Goal: Transaction & Acquisition: Purchase product/service

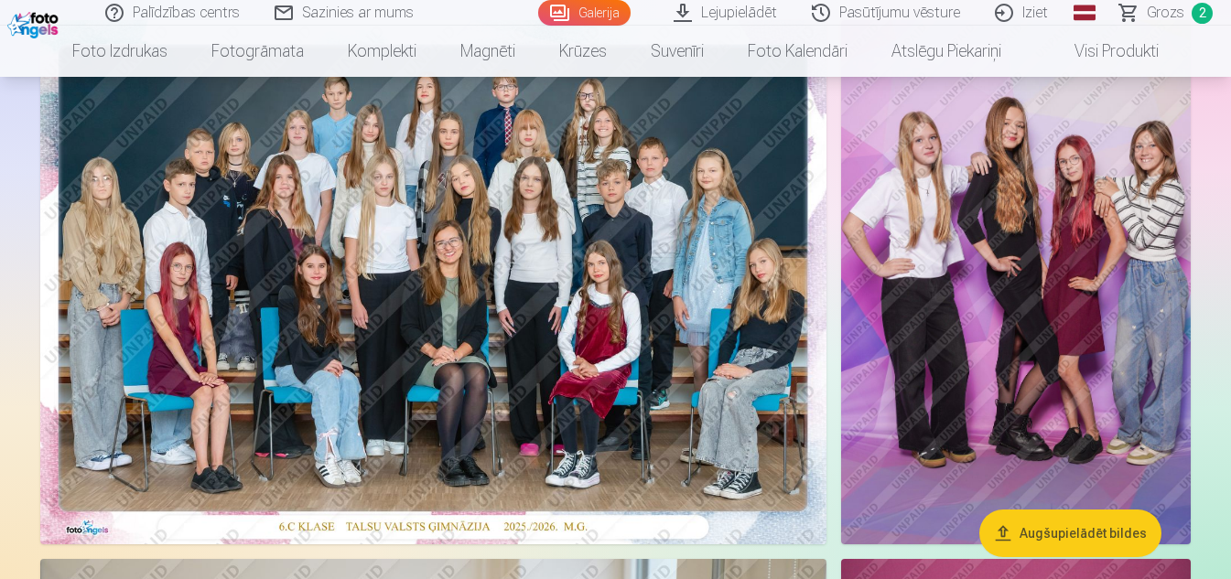
scroll to position [145, 0]
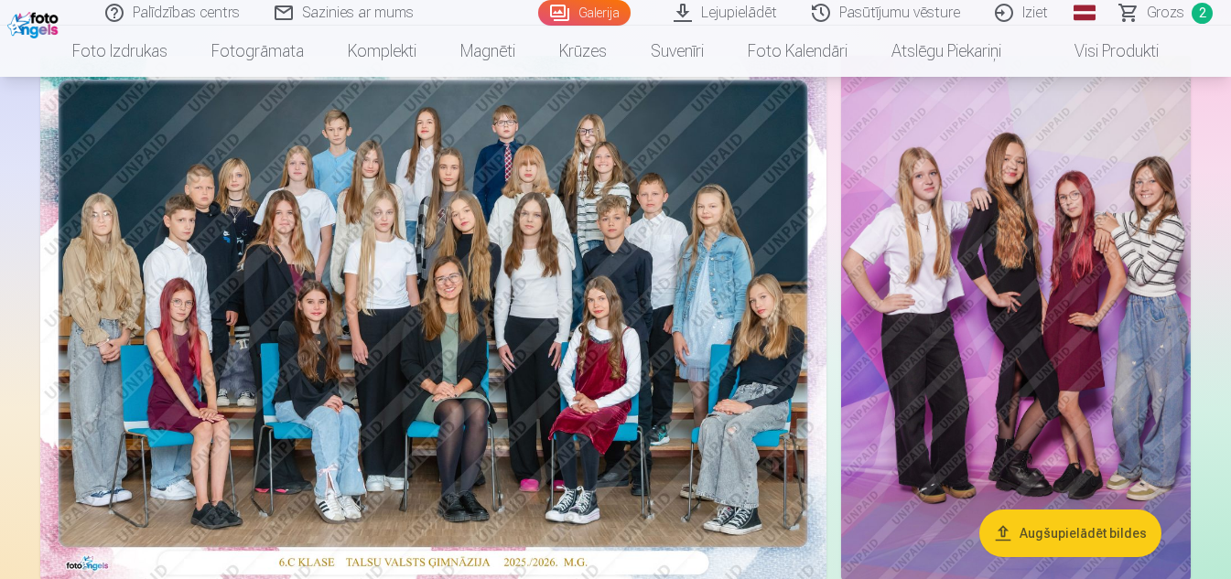
click at [1230, 30] on nav "Foto izdrukas Augstas kvalitātes fotoattēlu izdrukas 210 gsm papīrs, piesātināt…" at bounding box center [615, 51] width 1231 height 51
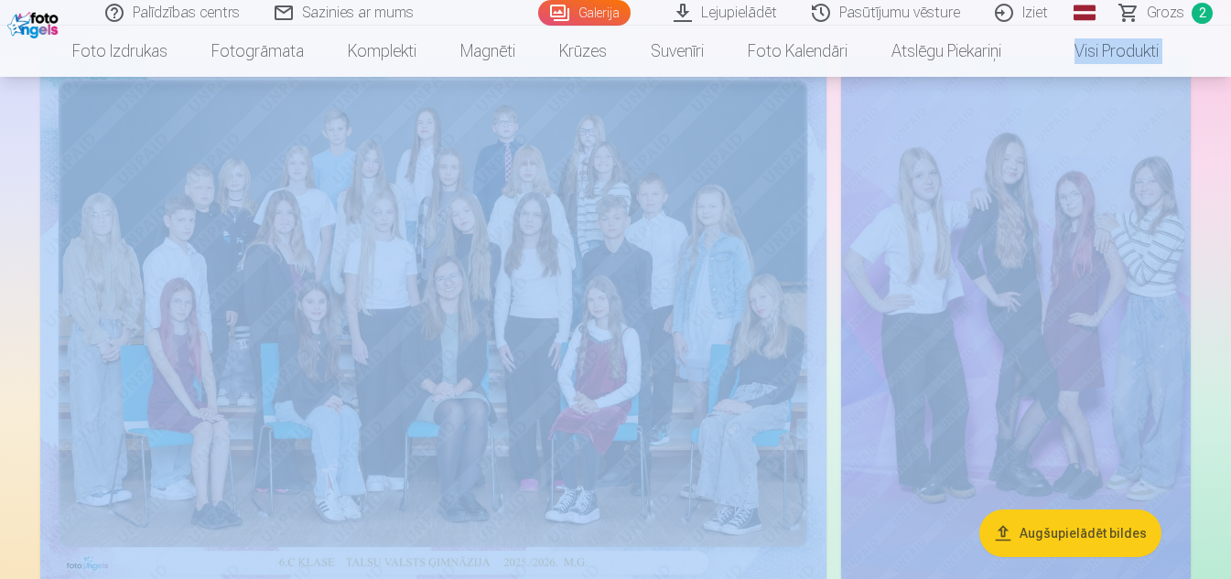
drag, startPoint x: 1230, startPoint y: 30, endPoint x: 1232, endPoint y: 65, distance: 34.9
click at [1230, 65] on html "Palīdzības centrs Sazinies ar mums Galerija Lejupielādēt Pasūtījumu vēsture Izi…" at bounding box center [615, 144] width 1231 height 579
click at [1120, 147] on img at bounding box center [1015, 318] width 349 height 524
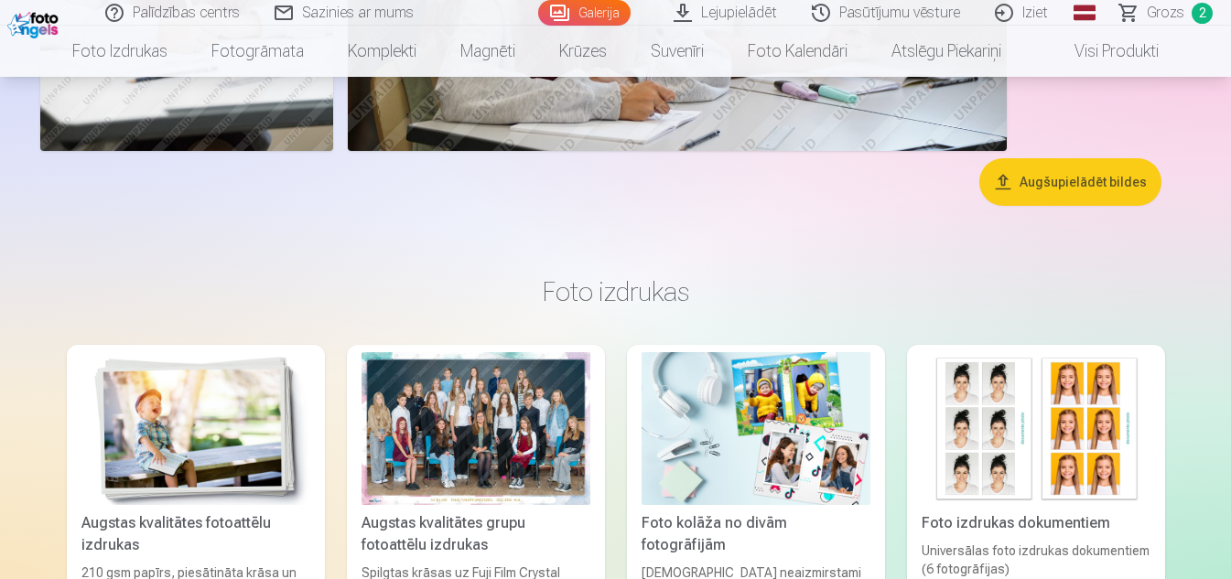
scroll to position [5050, 0]
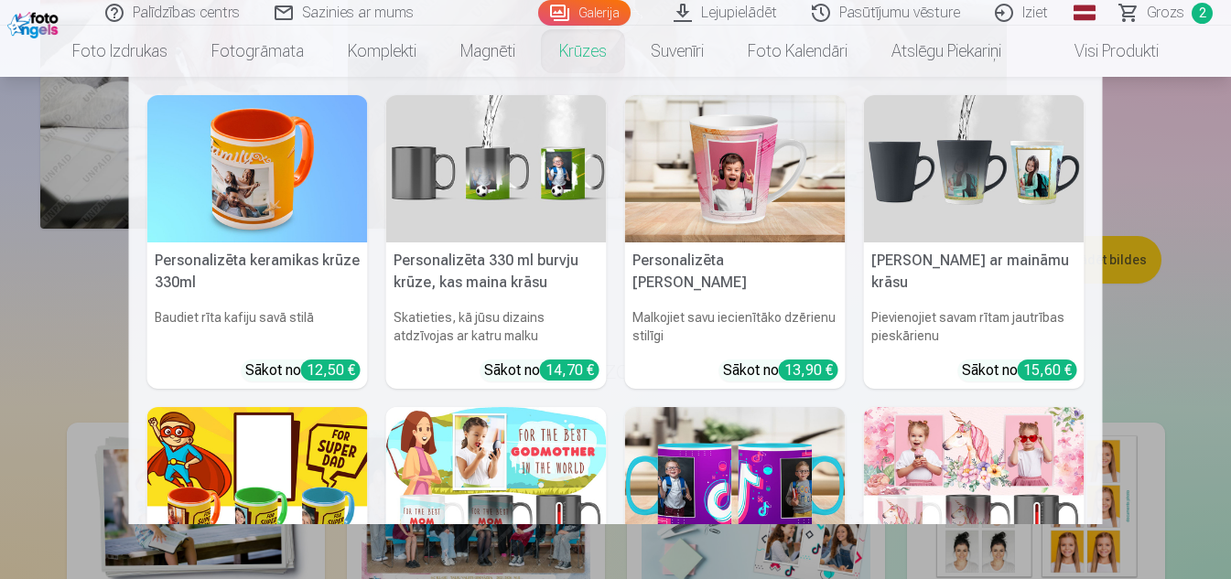
click at [566, 238] on img at bounding box center [496, 168] width 220 height 147
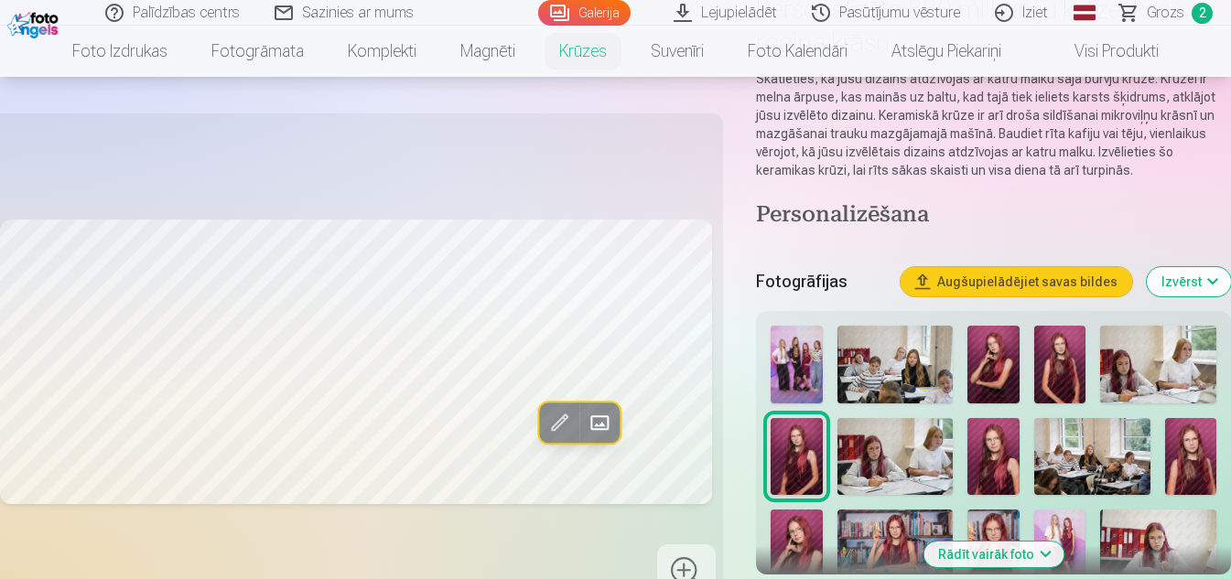
scroll to position [220, 0]
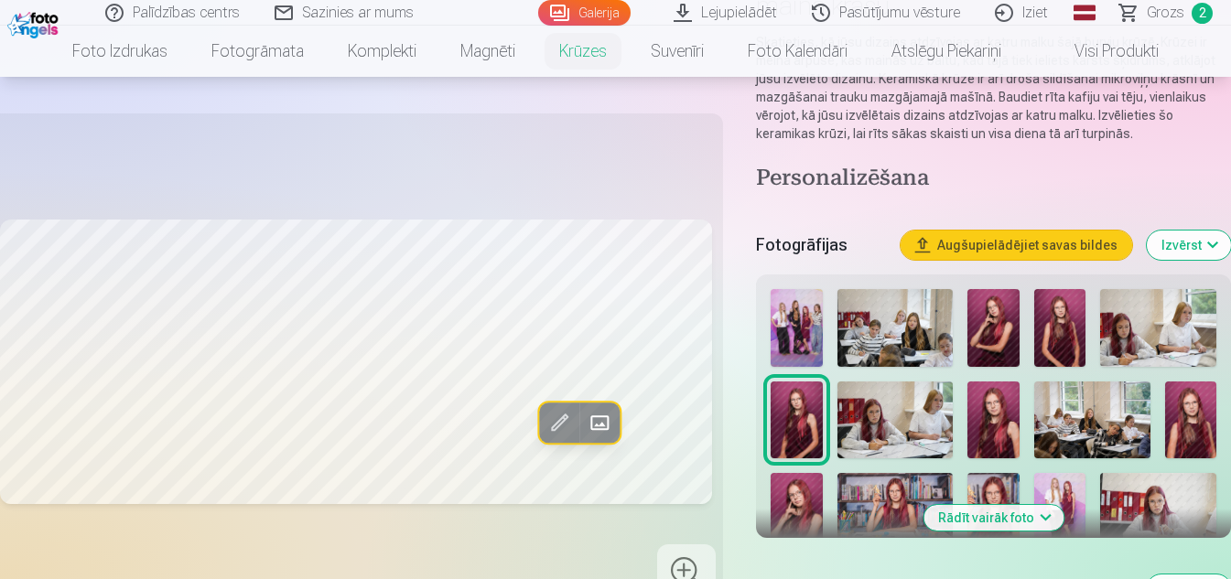
click at [1139, 185] on h4 "Personalizēšana" at bounding box center [993, 179] width 475 height 29
click at [805, 332] on img at bounding box center [795, 328] width 51 height 78
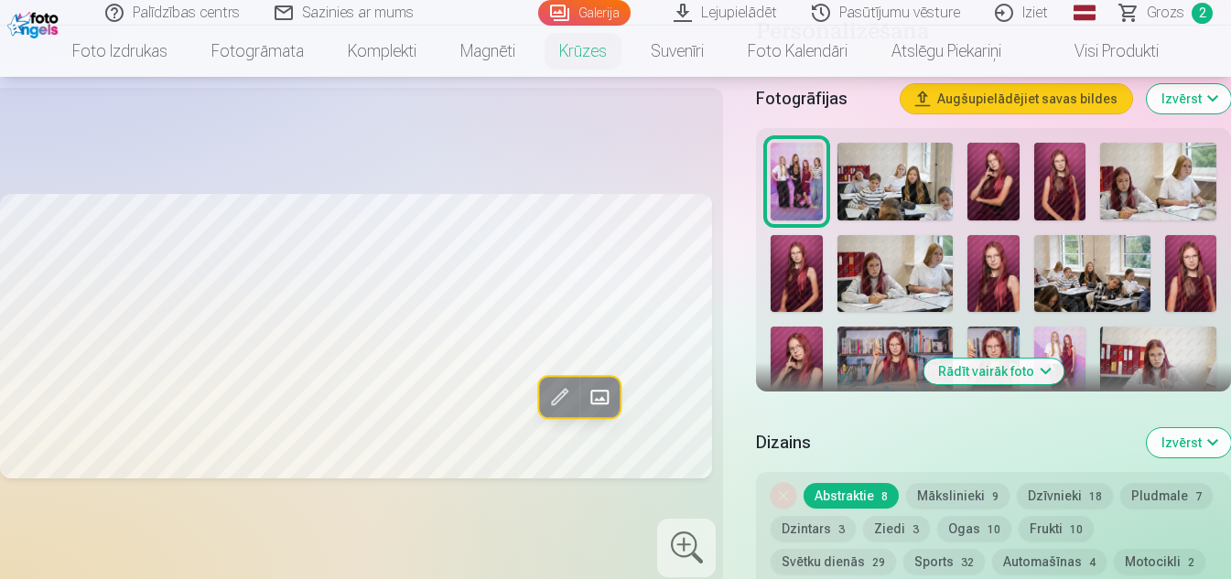
scroll to position [403, 0]
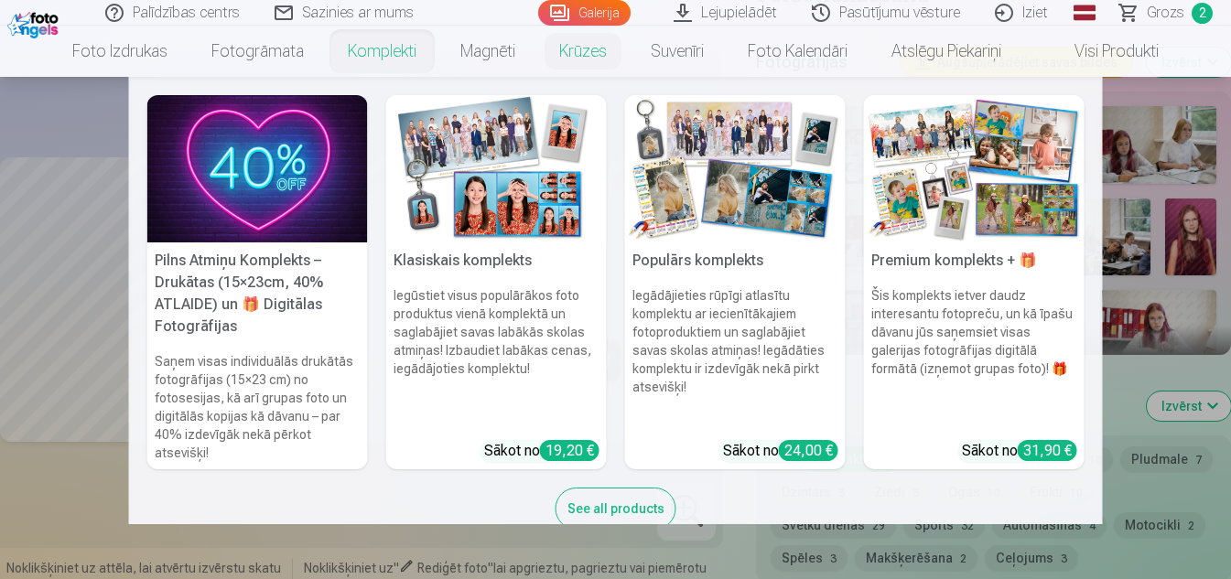
click at [471, 192] on img at bounding box center [496, 168] width 220 height 147
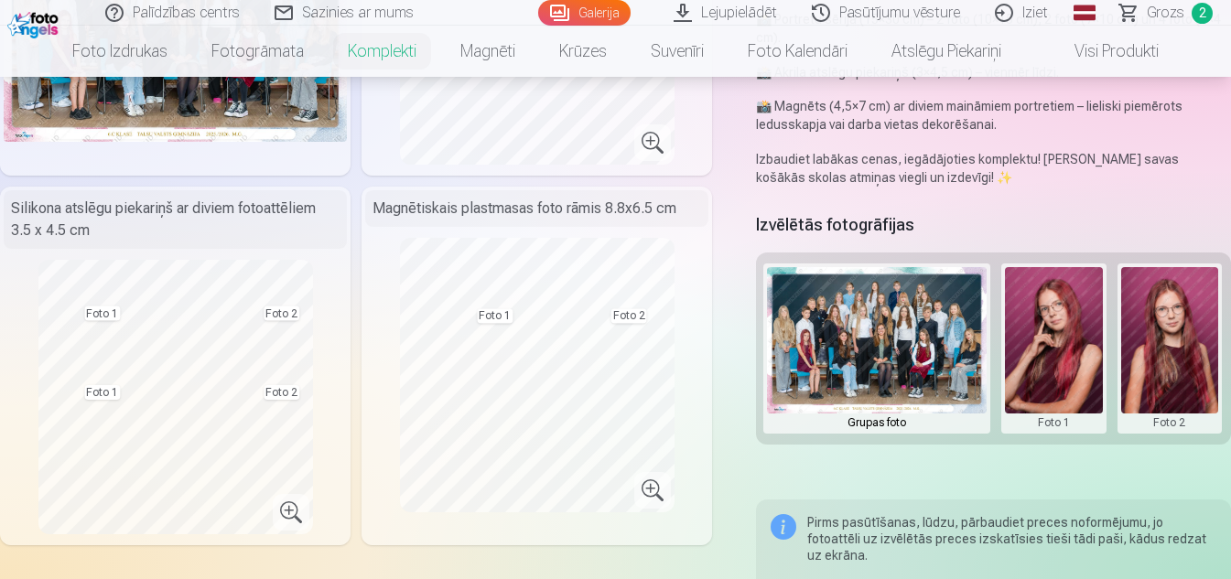
scroll to position [366, 0]
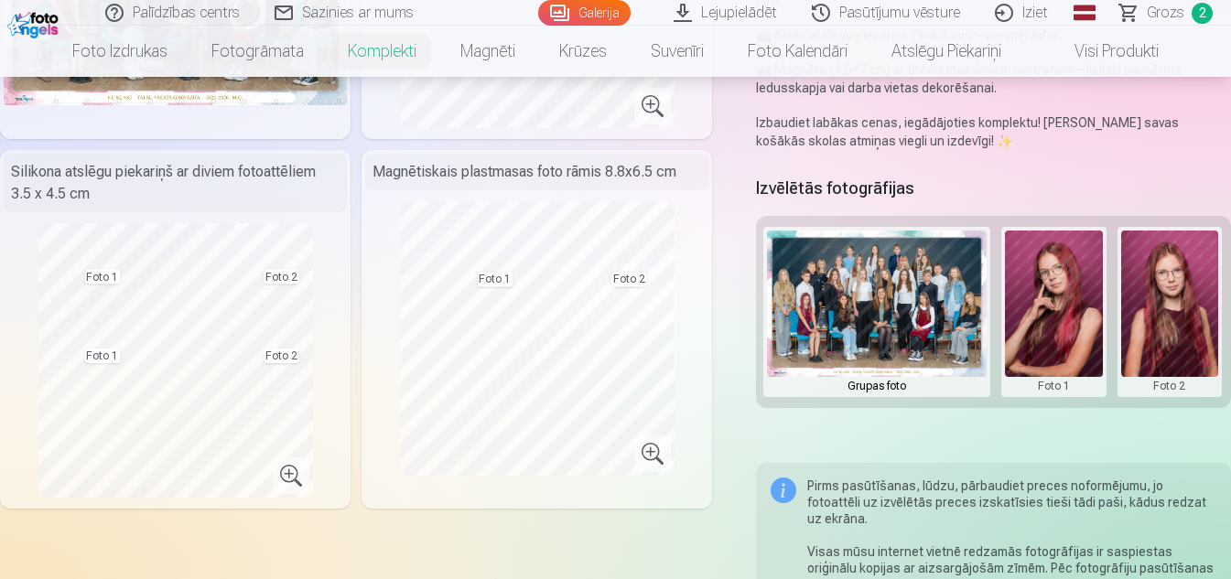
click at [1172, 7] on span "Grozs" at bounding box center [1165, 13] width 38 height 22
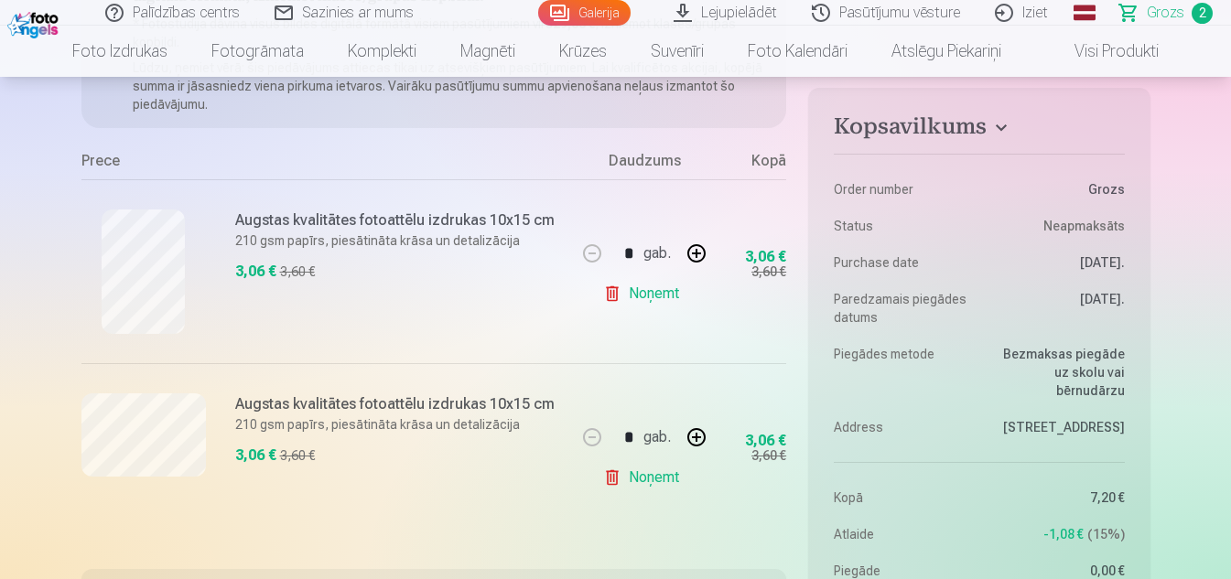
scroll to position [293, 0]
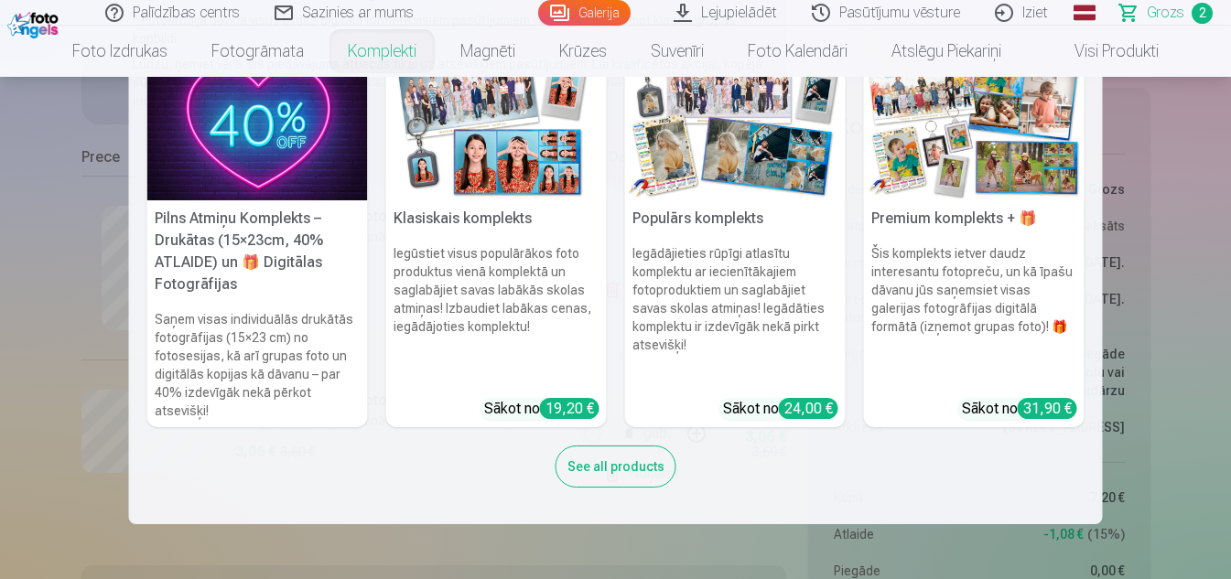
click at [455, 126] on img at bounding box center [496, 126] width 220 height 147
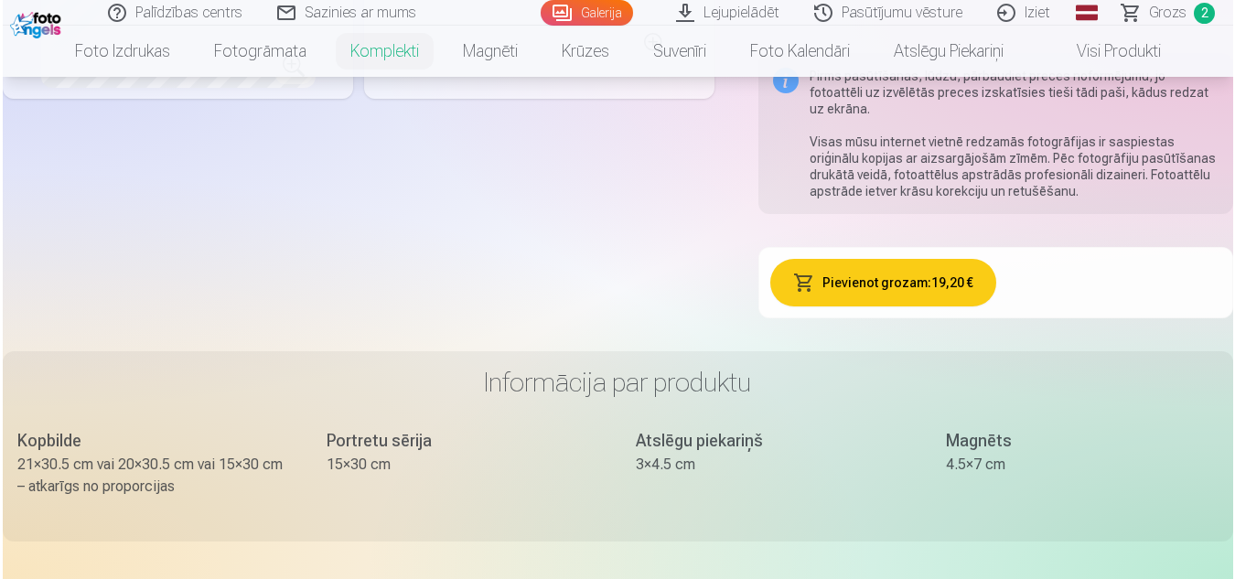
scroll to position [842, 0]
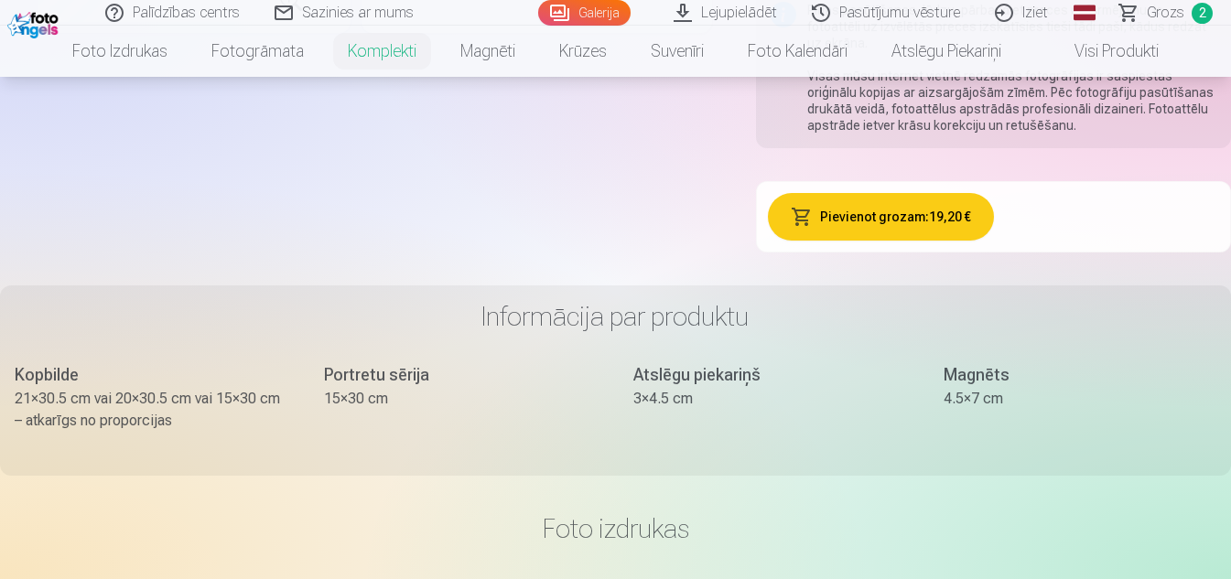
click at [842, 193] on button "Pievienot grozam : 19,20 €" at bounding box center [880, 217] width 225 height 48
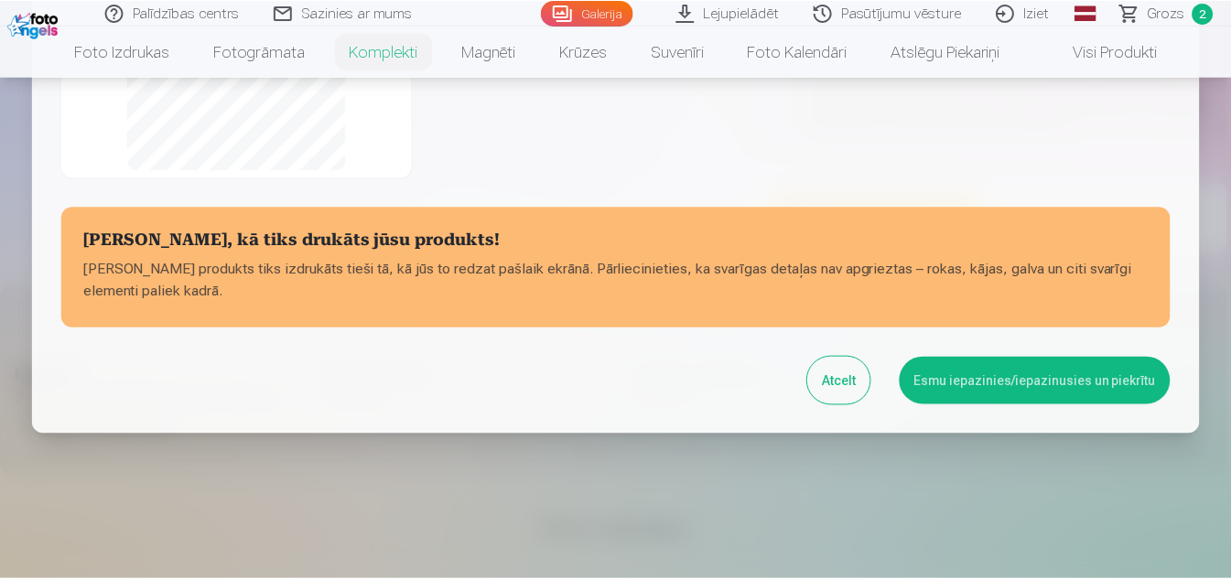
scroll to position [471, 0]
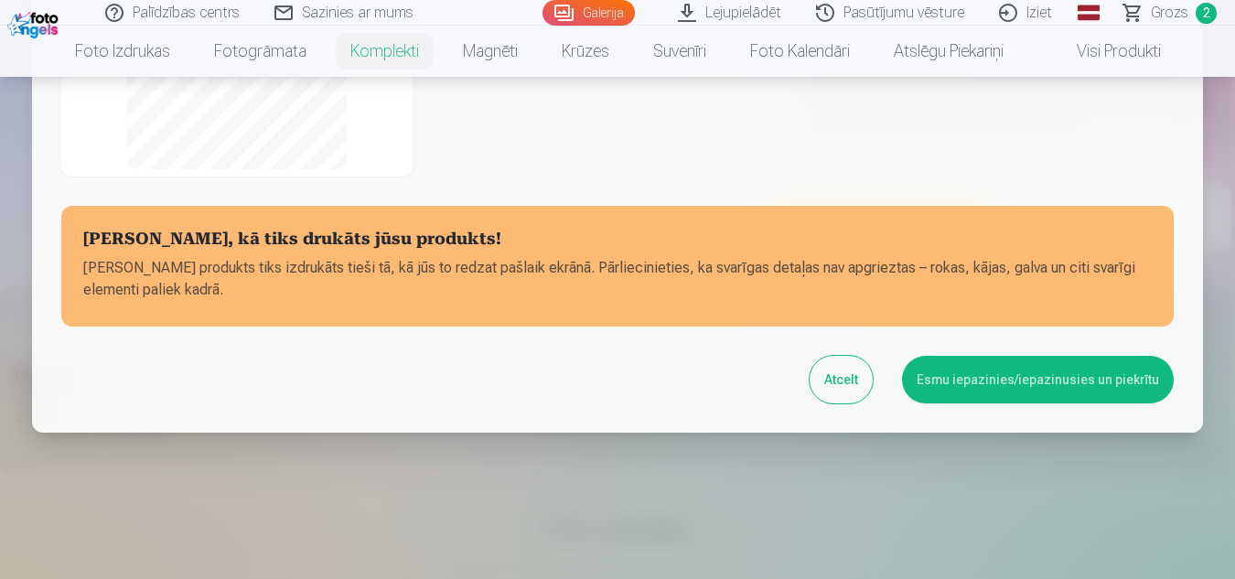
click at [973, 381] on button "Esmu iepazinies/iepazinusies un piekrītu" at bounding box center [1038, 380] width 272 height 48
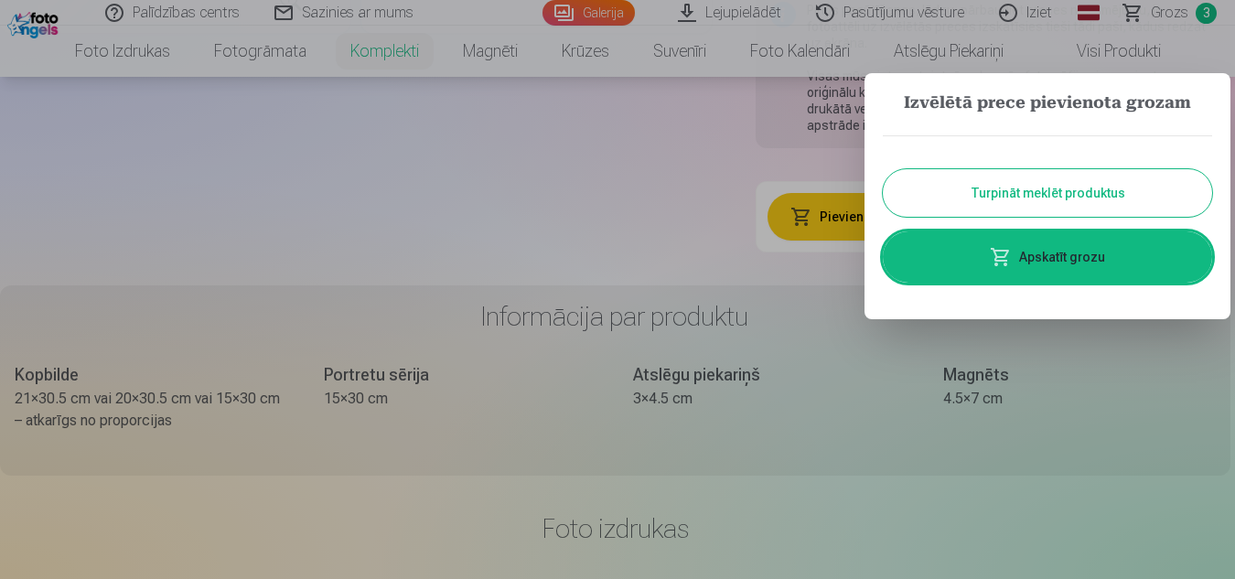
click at [993, 185] on button "Turpināt meklēt produktus" at bounding box center [1047, 193] width 329 height 48
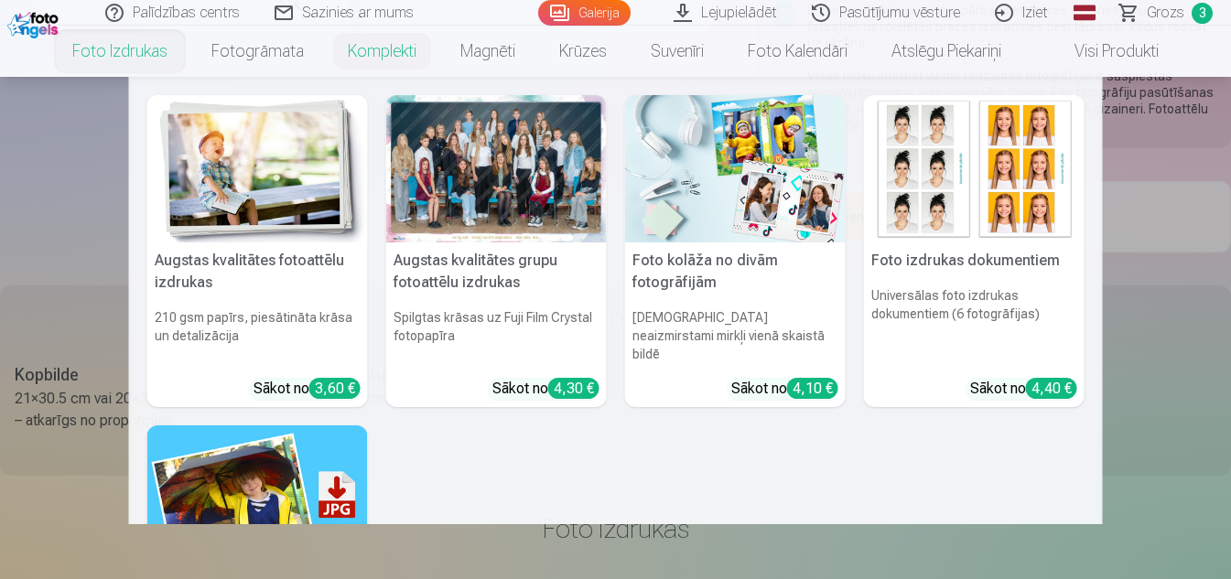
click at [135, 59] on link "Foto izdrukas" at bounding box center [119, 51] width 139 height 51
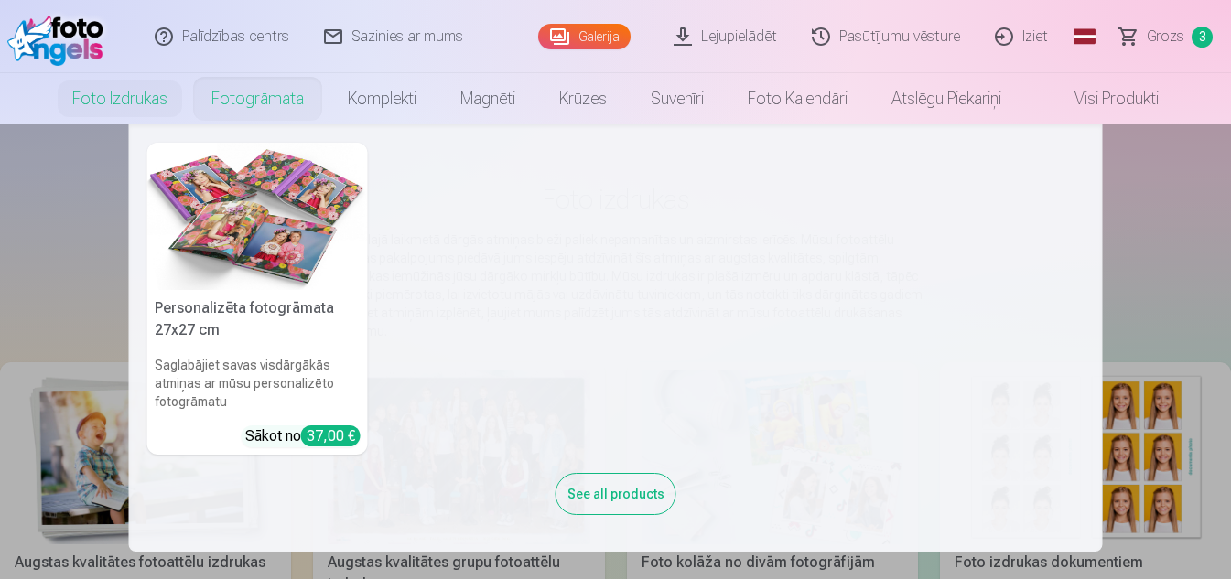
click at [100, 240] on nav "Personalizēta fotogrāmata 27x27 cm Saglabājiet savas visdārgākās atmiņas ar mūs…" at bounding box center [615, 337] width 1231 height 427
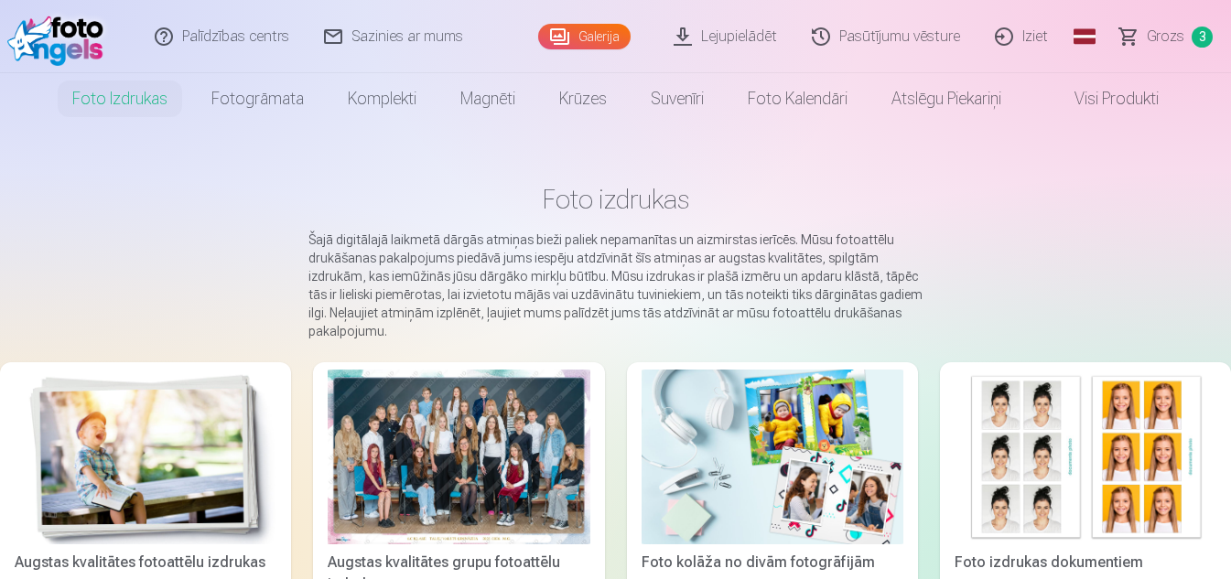
click at [590, 39] on link "Galerija" at bounding box center [584, 37] width 92 height 26
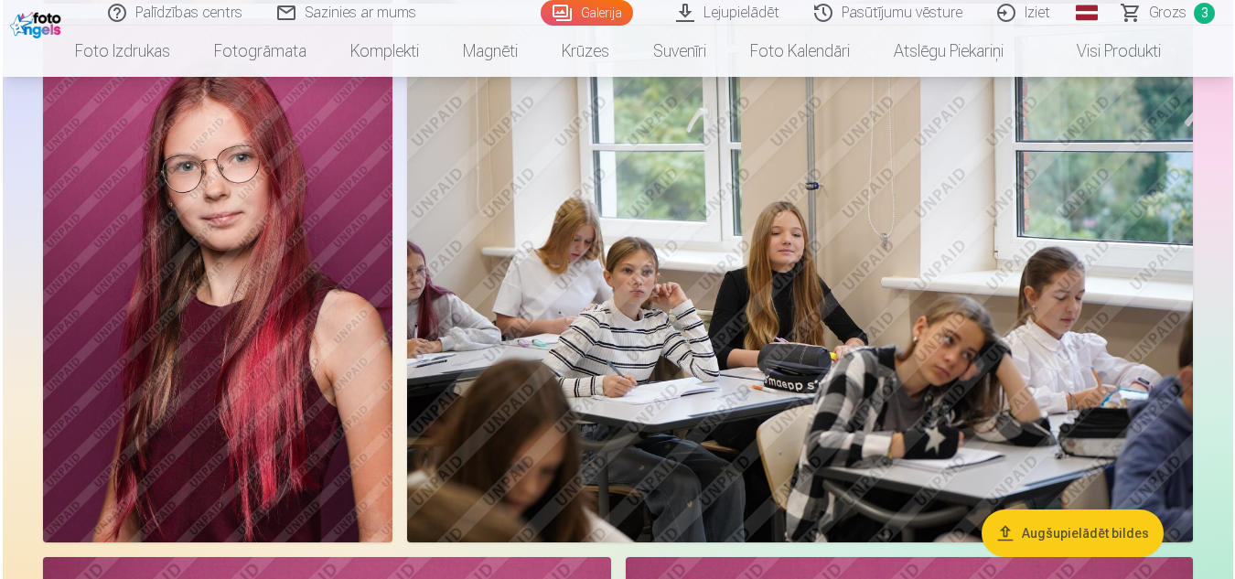
scroll to position [2375, 0]
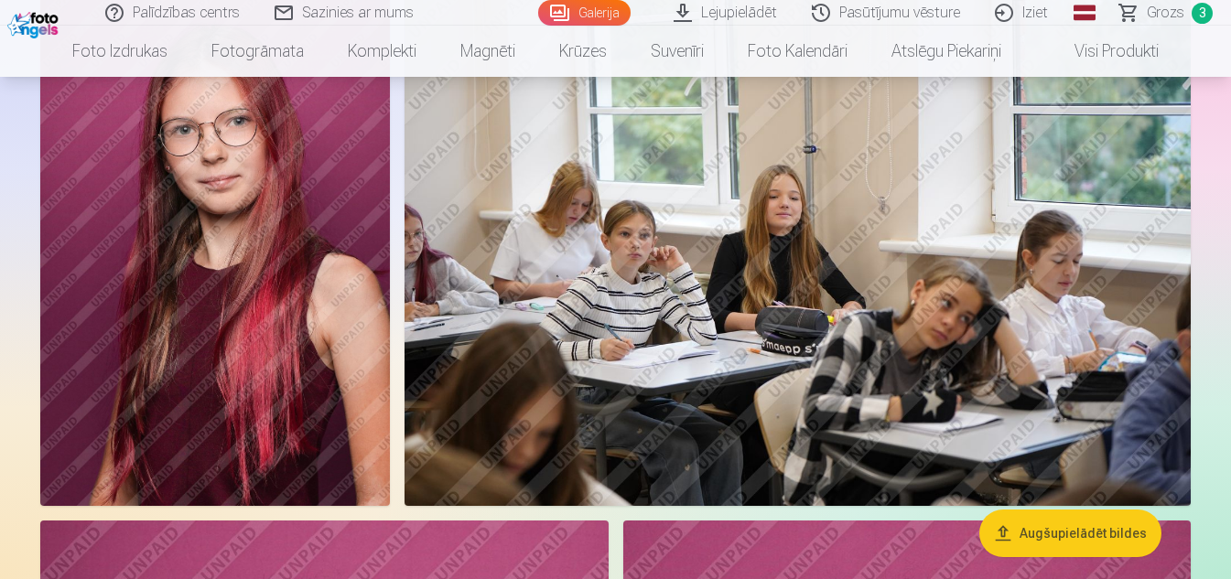
click at [242, 347] on img at bounding box center [214, 244] width 349 height 524
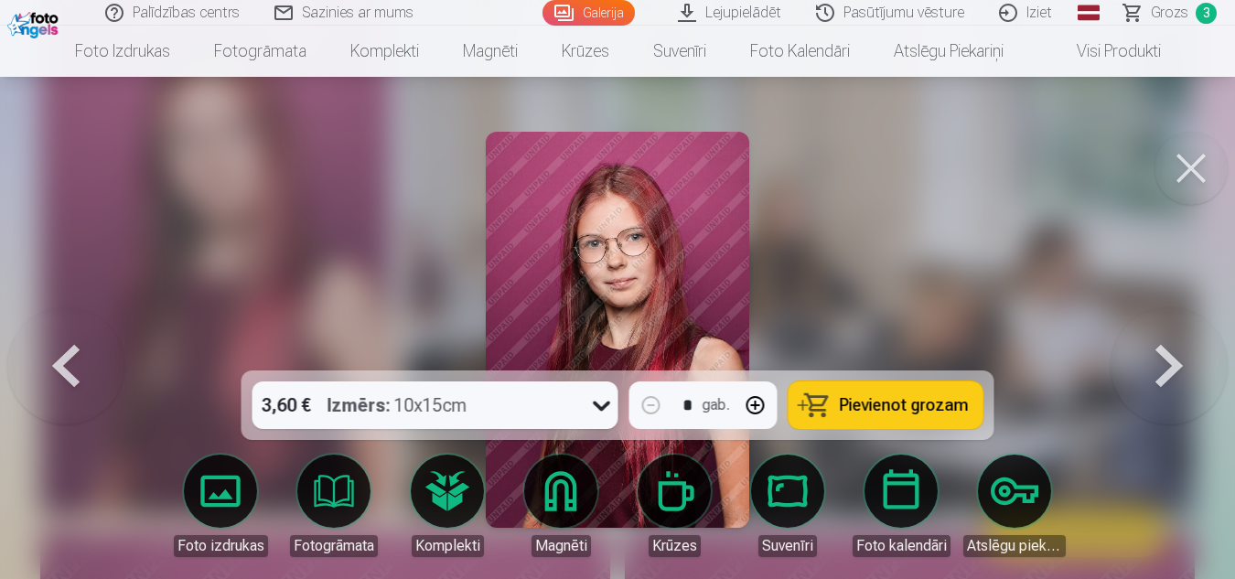
click at [831, 395] on button "Pievienot grozam" at bounding box center [886, 406] width 195 height 48
click at [1181, 180] on button at bounding box center [1191, 168] width 73 height 73
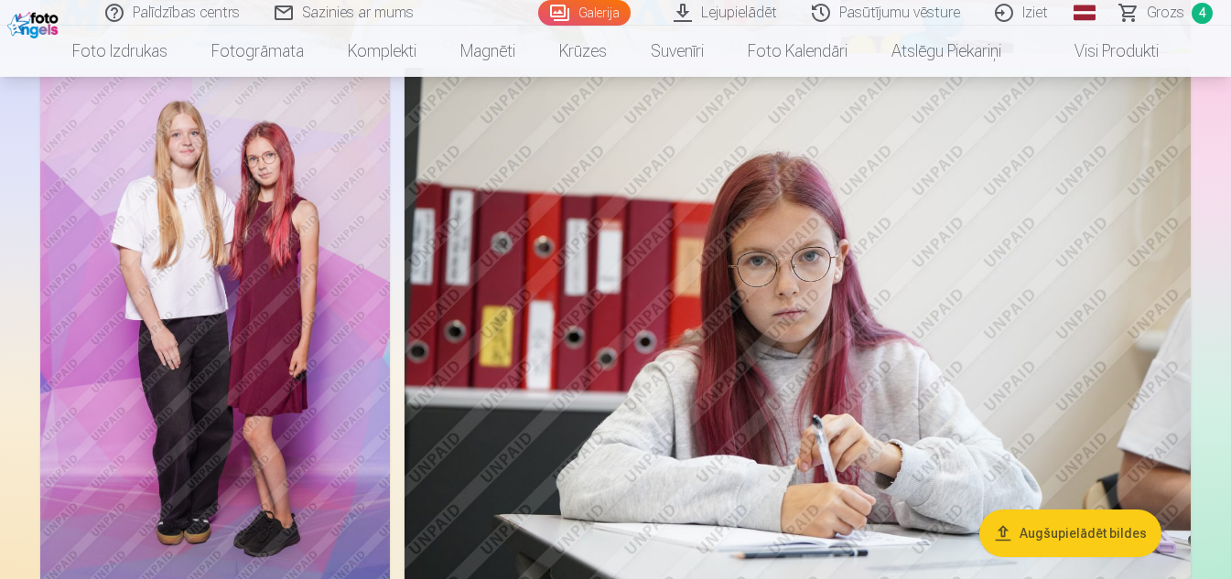
scroll to position [4270, 0]
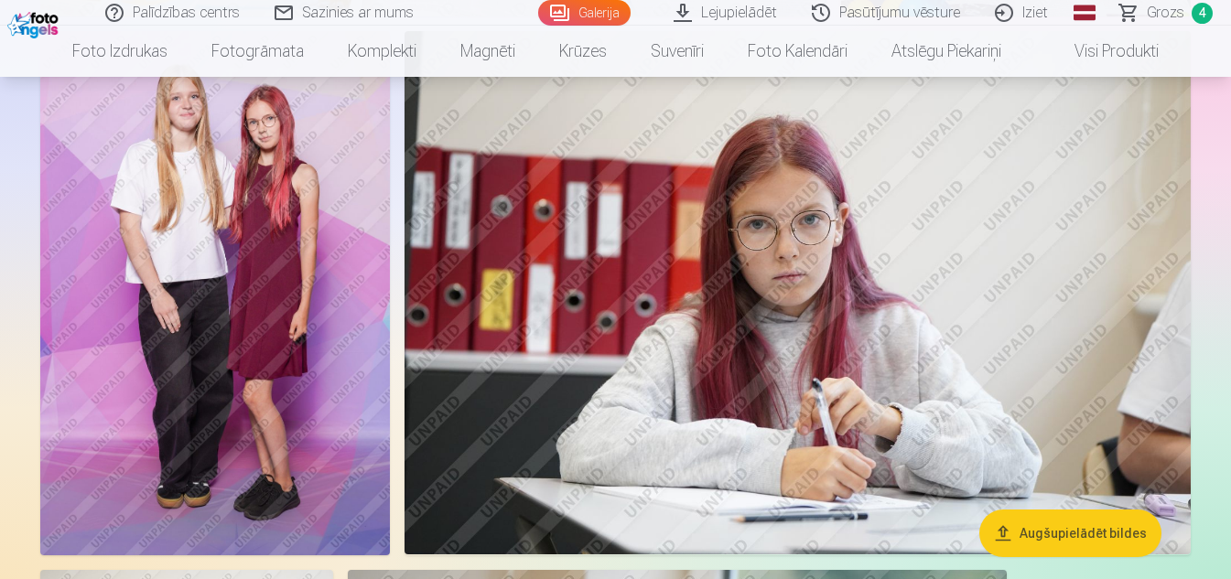
click at [328, 374] on img at bounding box center [214, 293] width 349 height 524
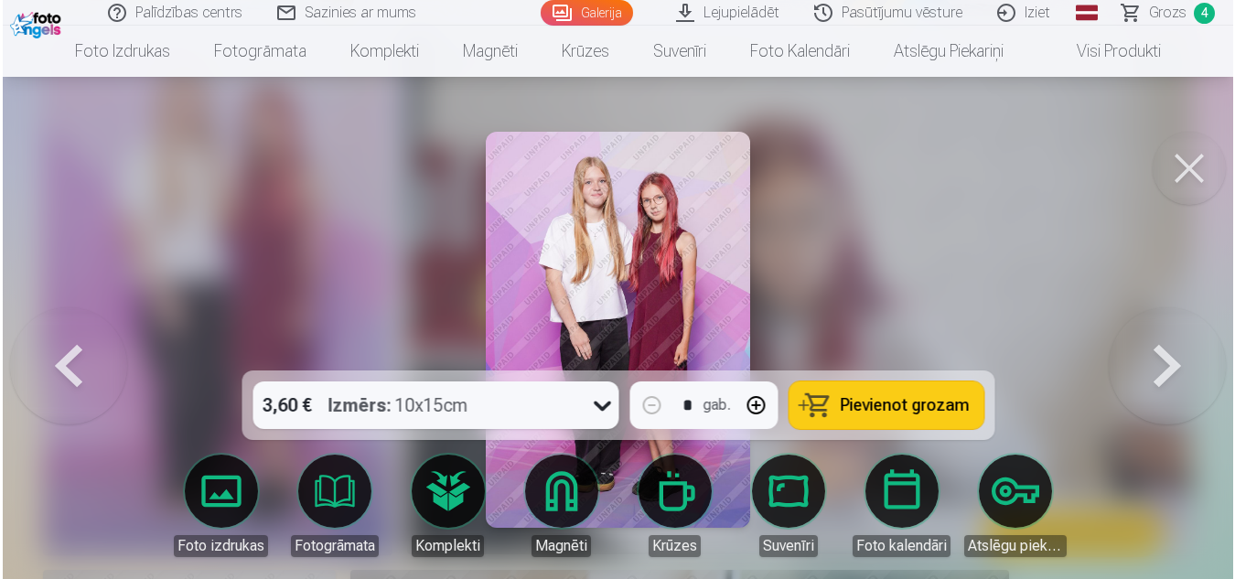
scroll to position [4284, 0]
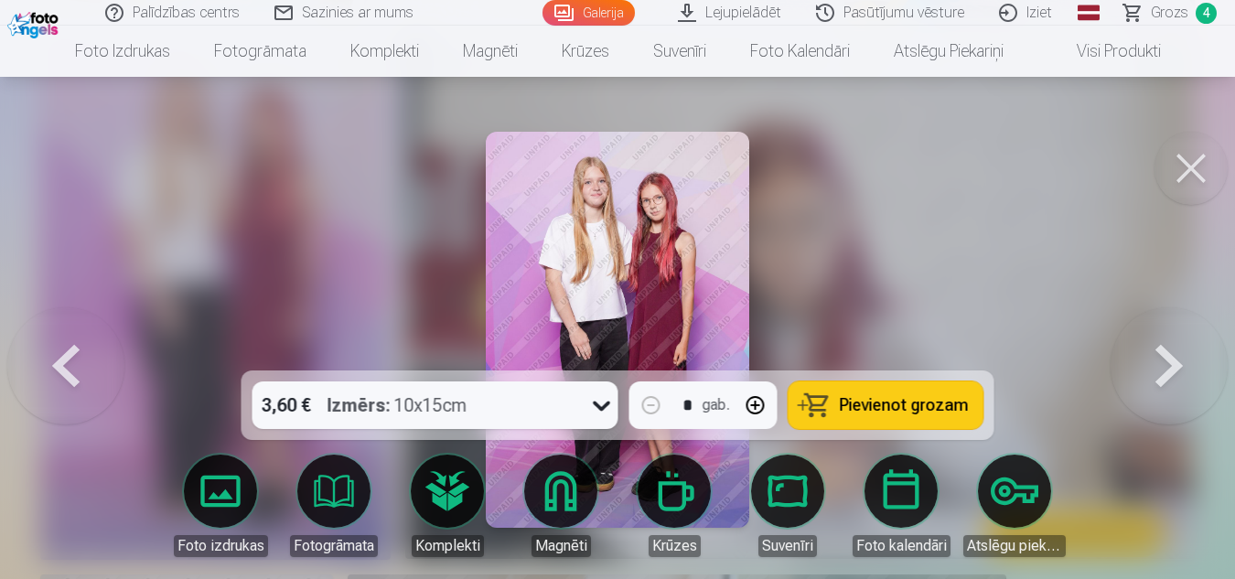
click at [887, 392] on button "Pievienot grozam" at bounding box center [886, 406] width 195 height 48
click at [1187, 163] on button at bounding box center [1191, 168] width 73 height 73
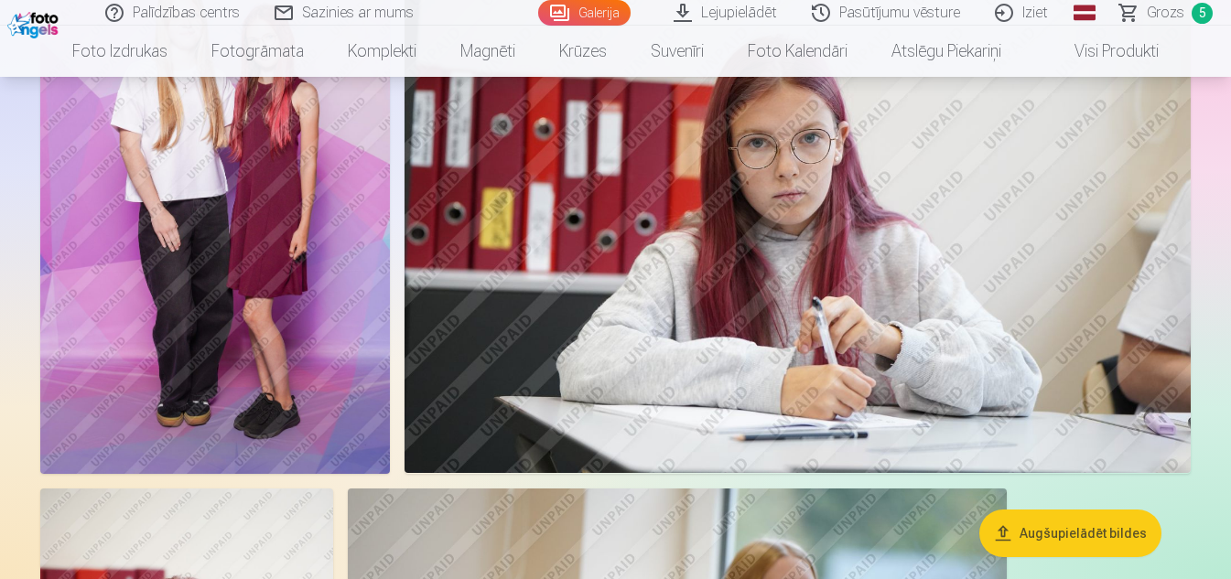
scroll to position [4270, 0]
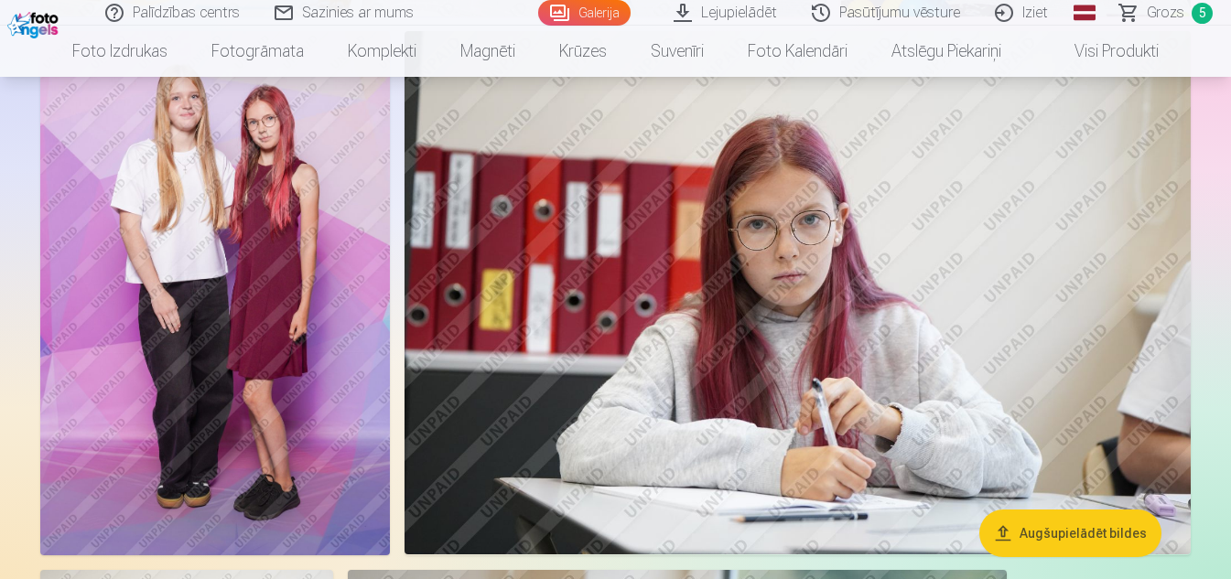
click at [1164, 2] on span "Grozs" at bounding box center [1165, 13] width 38 height 22
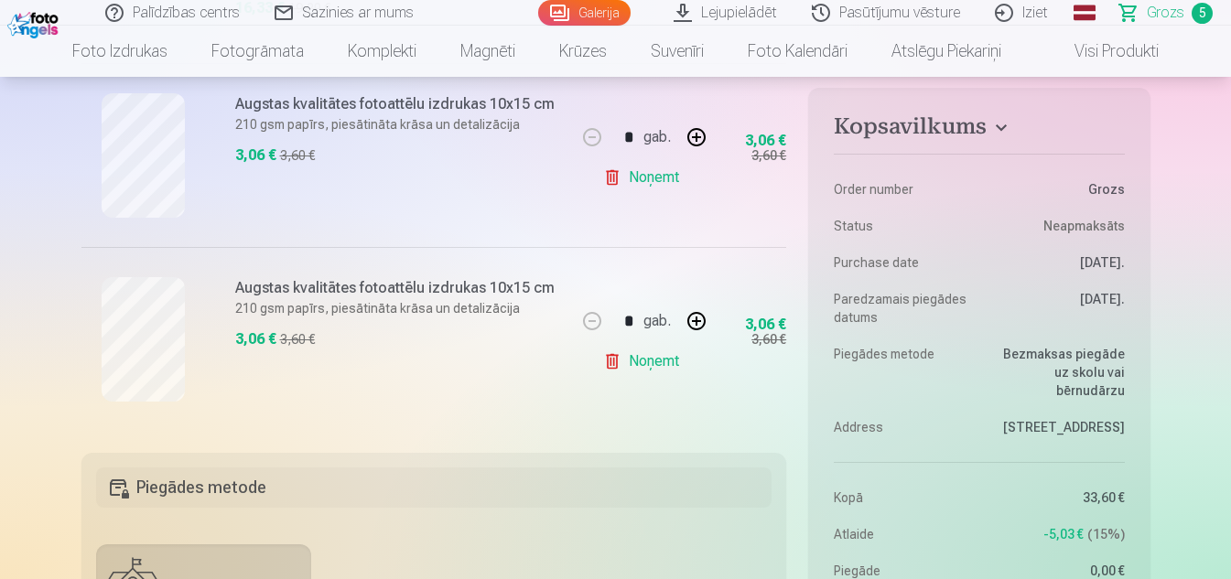
scroll to position [1002, 0]
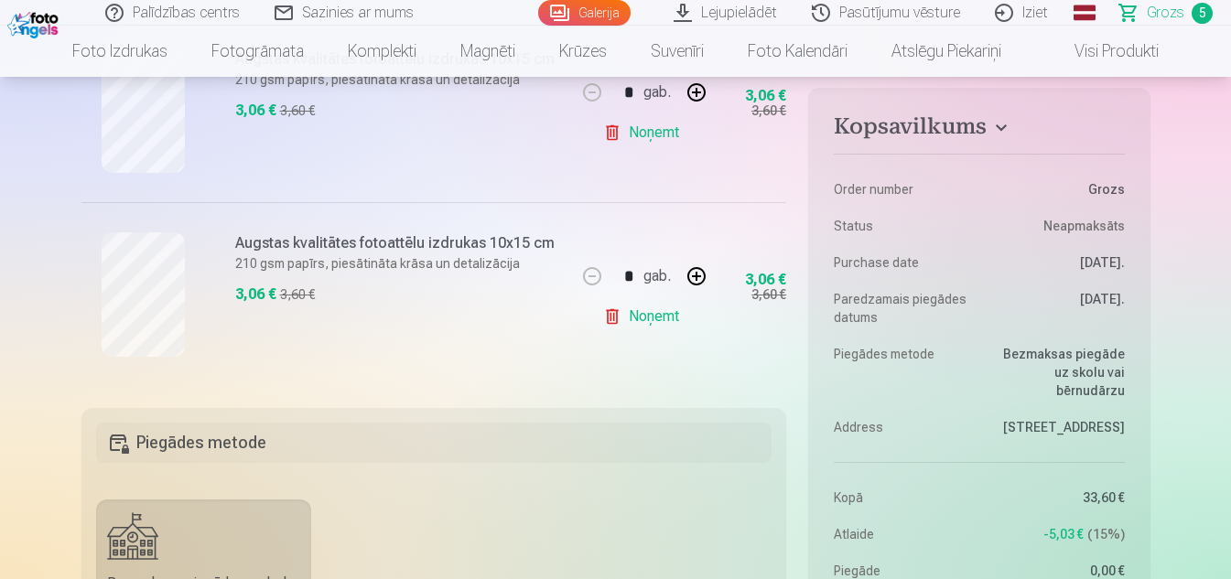
click at [651, 314] on link "Noņemt" at bounding box center [644, 316] width 83 height 37
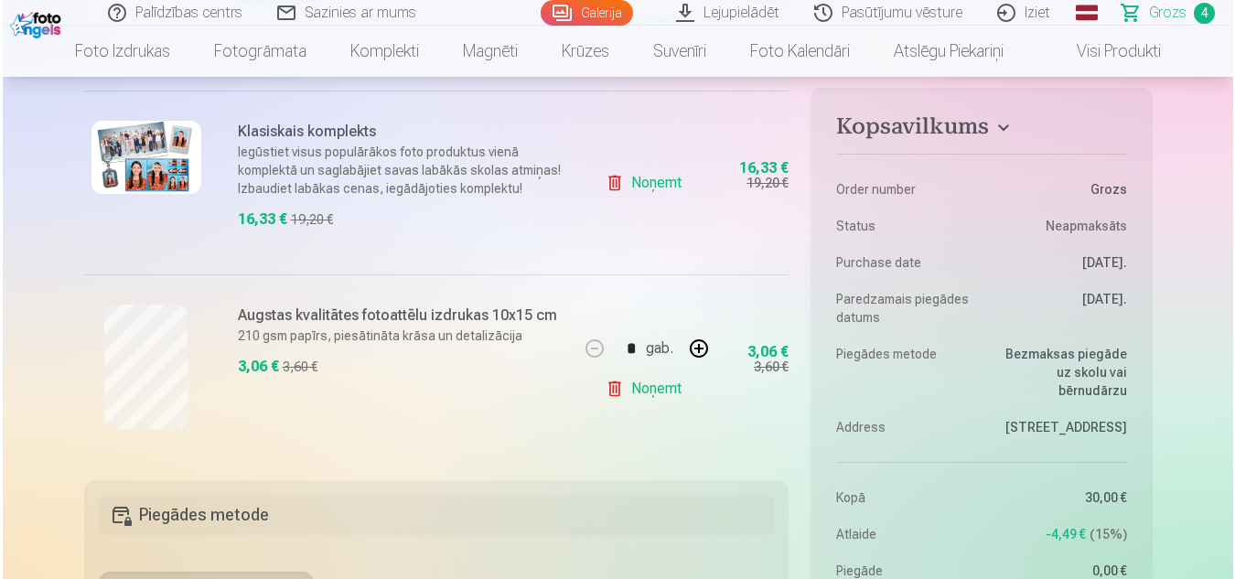
scroll to position [733, 0]
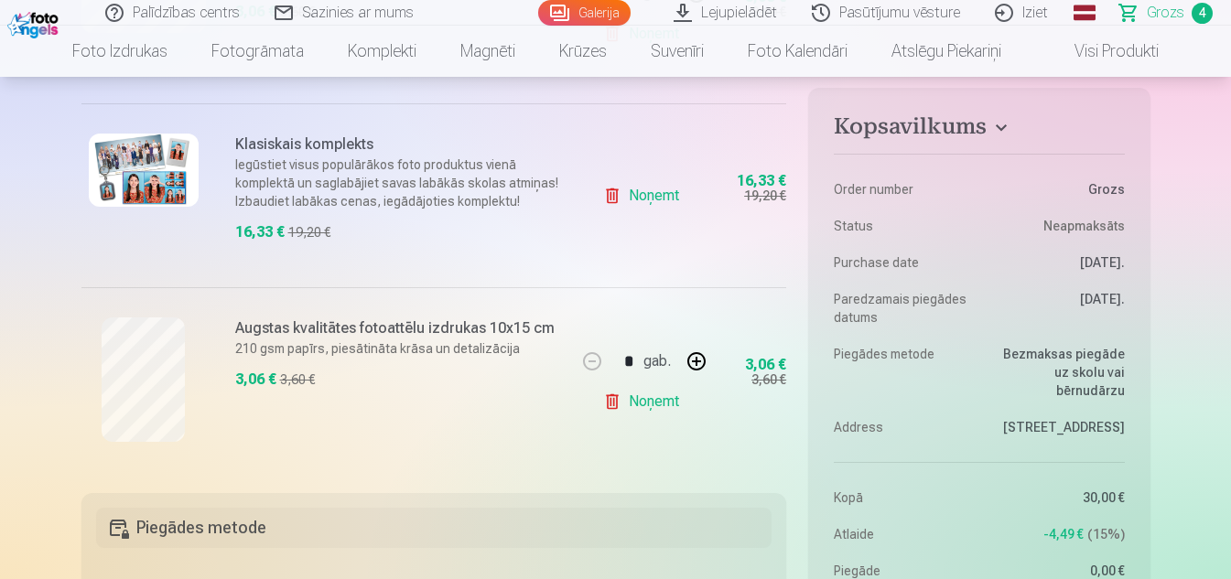
click at [143, 188] on img at bounding box center [144, 170] width 110 height 73
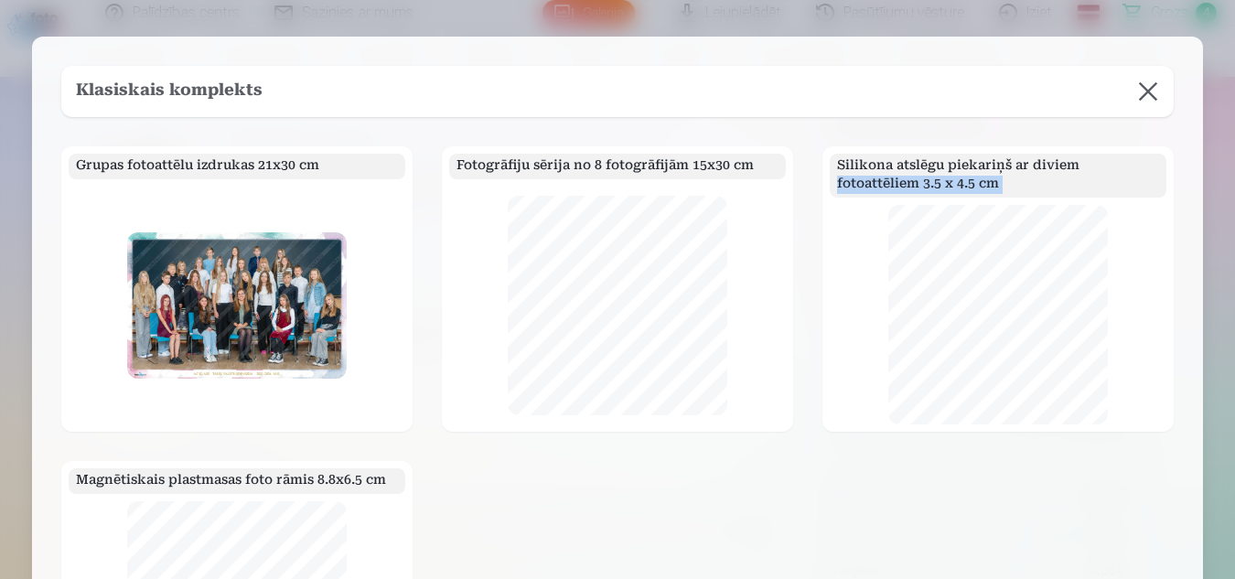
drag, startPoint x: 1122, startPoint y: 146, endPoint x: 1137, endPoint y: 255, distance: 110.0
click at [1137, 255] on div "Silikona atslēgu piekariņš ar diviem fotoattēliem 3.5 x 4.5 cm" at bounding box center [998, 288] width 351 height 285
click at [517, 427] on div "Fotogrāfiju sērija no 8 fotogrāfijām 15x30 cm" at bounding box center [617, 288] width 351 height 285
drag, startPoint x: 517, startPoint y: 427, endPoint x: 1064, endPoint y: 140, distance: 618.0
click at [1064, 140] on div "Klasiskais komplekts Grupas fotoattēlu izdrukas 21x30 cm Fotogrāfiju sērija no …" at bounding box center [617, 397] width 1171 height 721
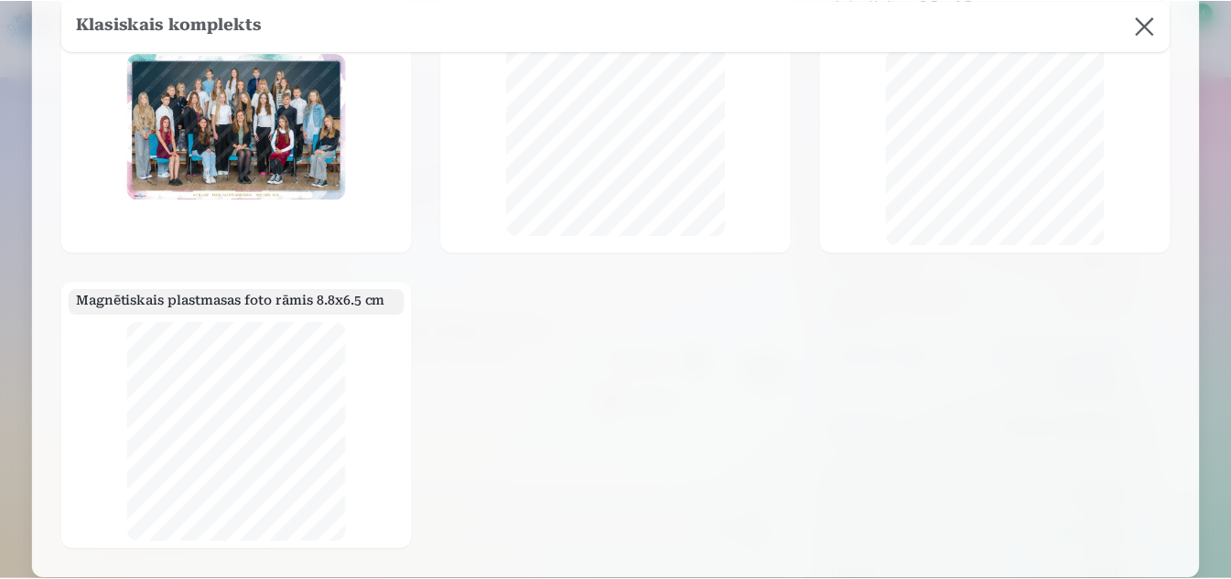
scroll to position [183, 0]
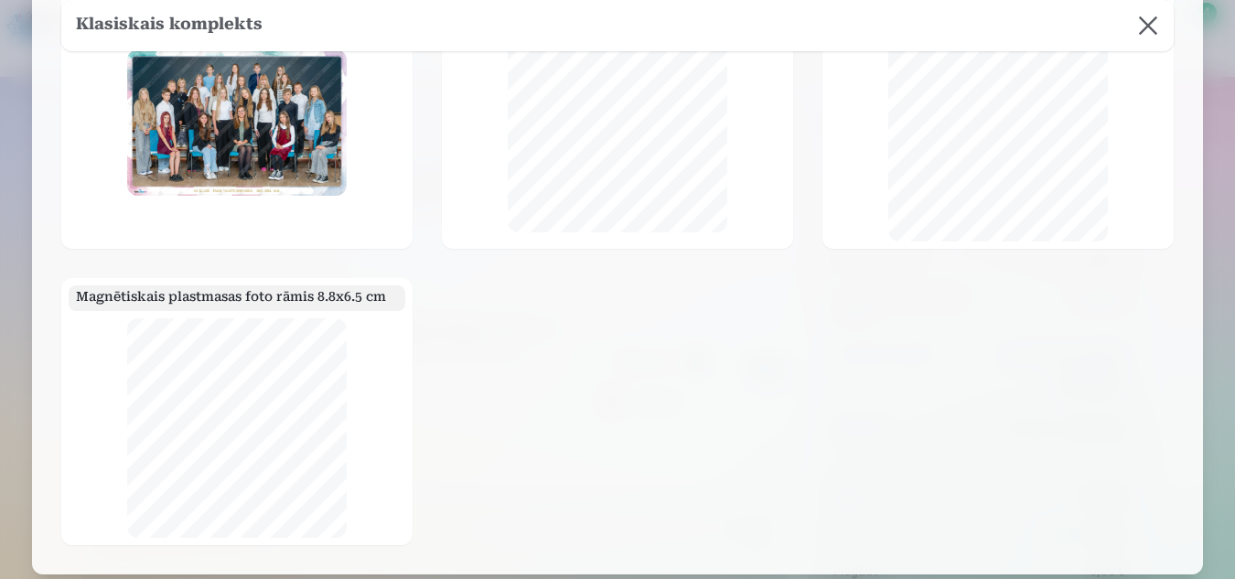
click at [1137, 19] on button at bounding box center [1148, 25] width 51 height 51
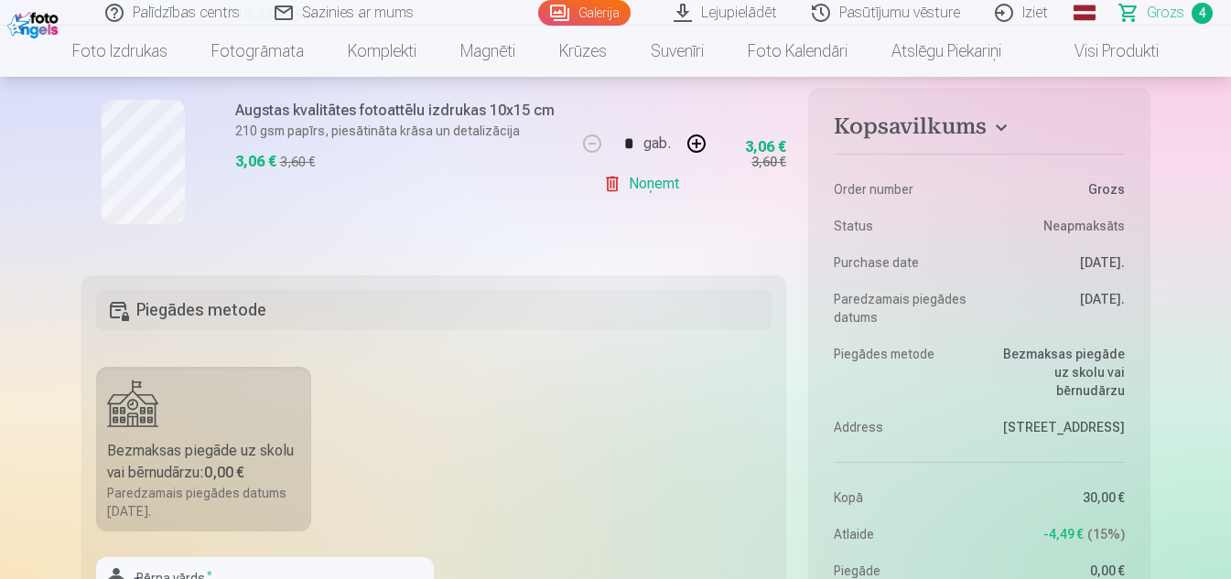
scroll to position [952, 0]
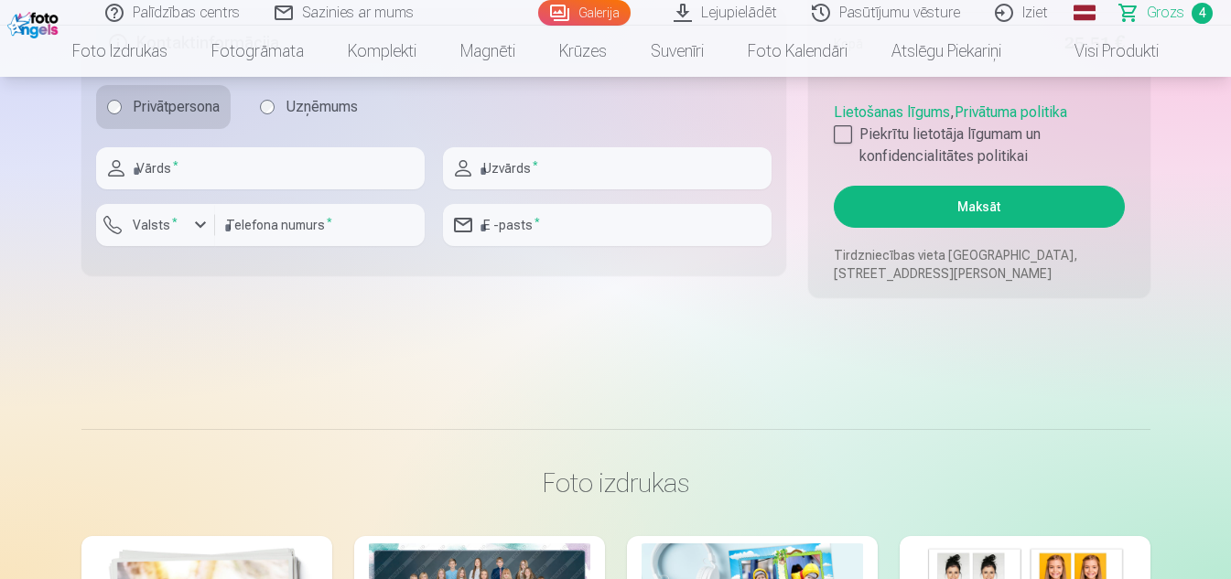
scroll to position [1709, 0]
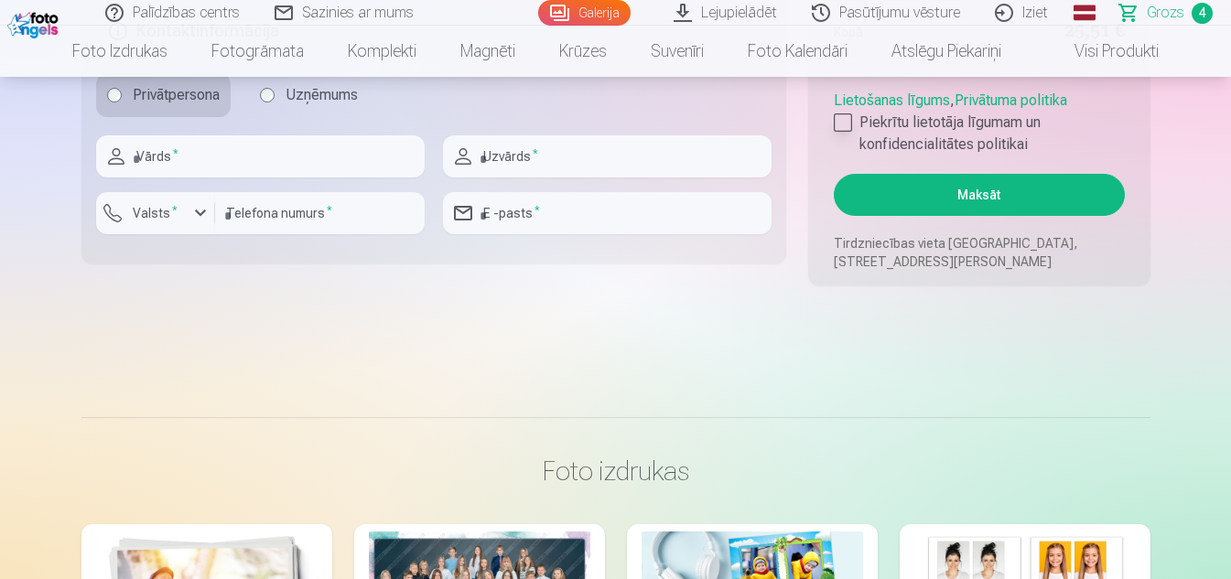
click at [844, 123] on div at bounding box center [842, 122] width 18 height 18
click at [305, 156] on input "text" at bounding box center [260, 156] width 328 height 42
type input "*****"
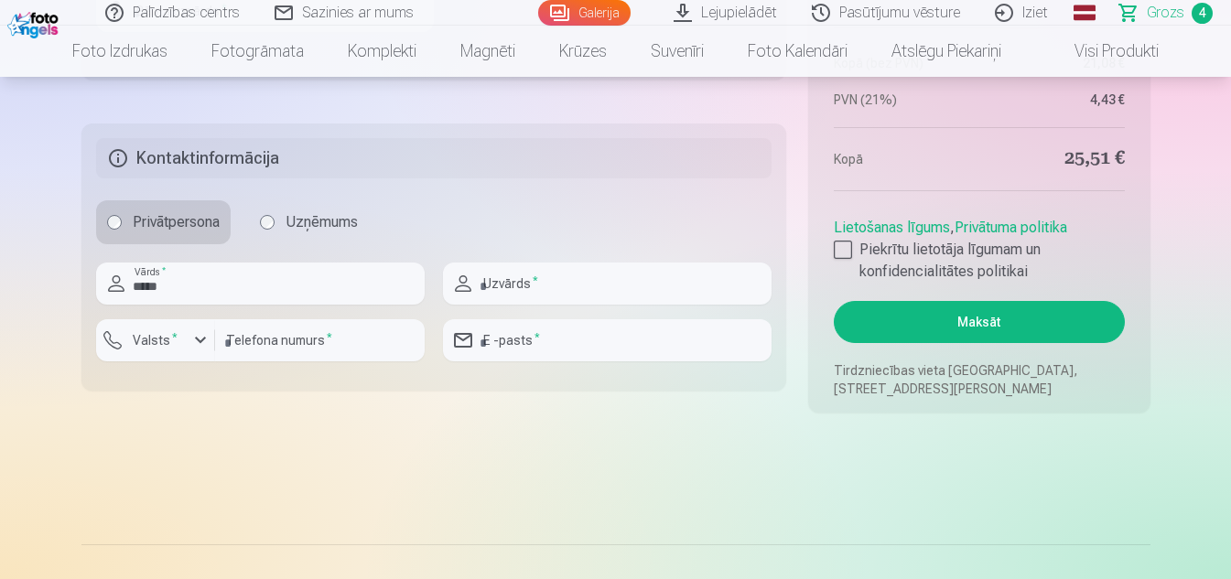
scroll to position [1491, 0]
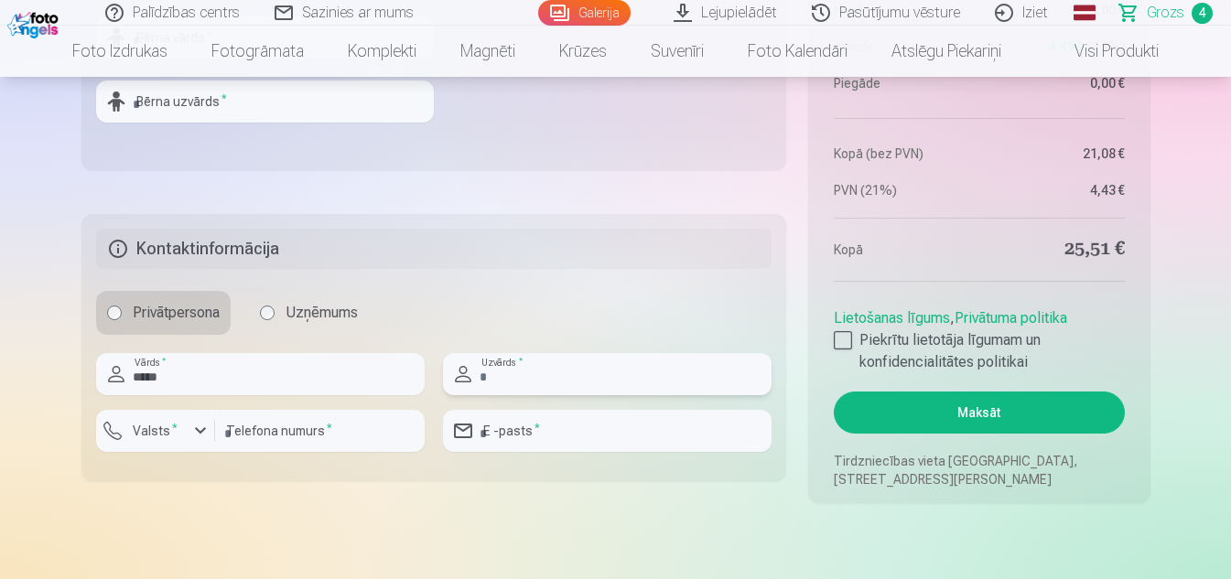
click at [665, 369] on input "text" at bounding box center [607, 374] width 328 height 42
type input "*****"
click at [345, 446] on input "number" at bounding box center [320, 431] width 210 height 42
type input "********"
click at [194, 428] on div "button" at bounding box center [200, 431] width 22 height 22
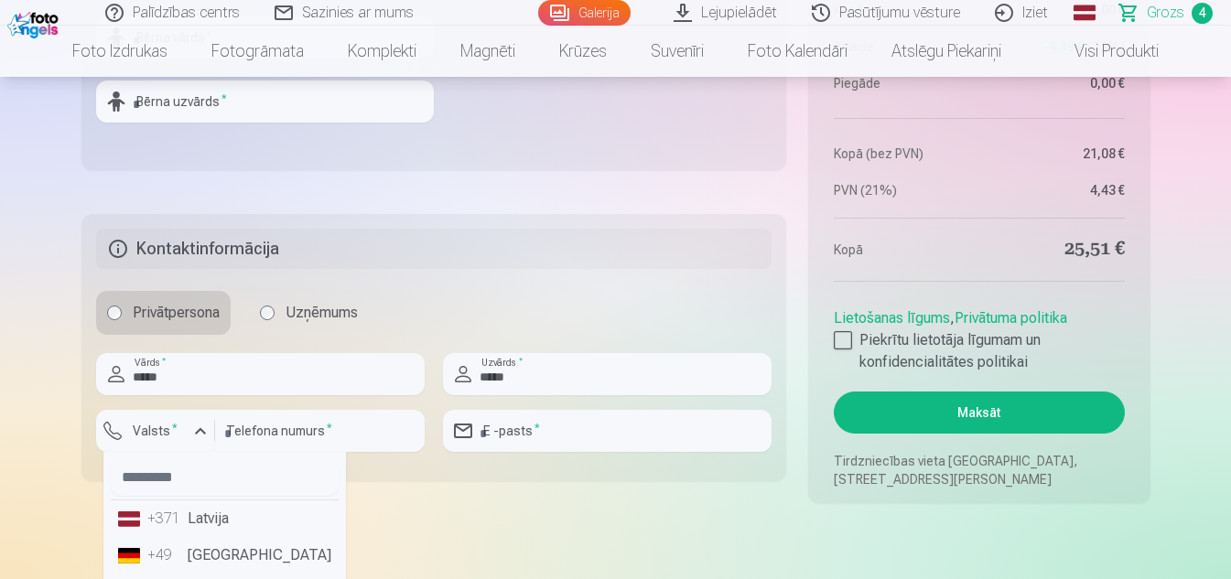
click at [243, 524] on li "+371 Latvija" at bounding box center [225, 518] width 228 height 37
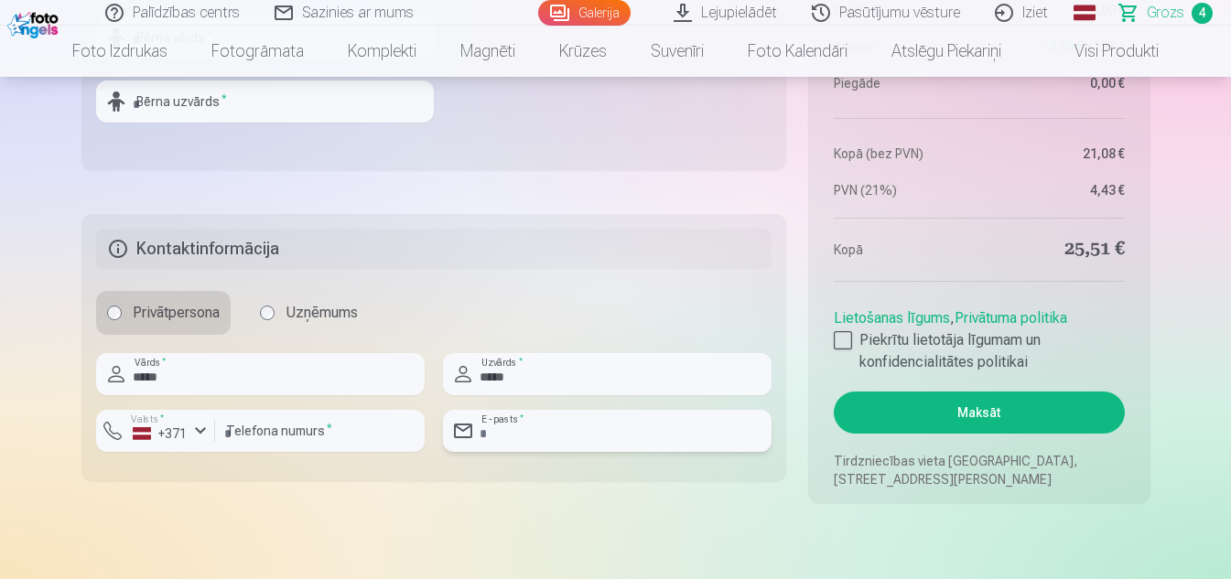
click at [576, 427] on input "email" at bounding box center [607, 431] width 328 height 42
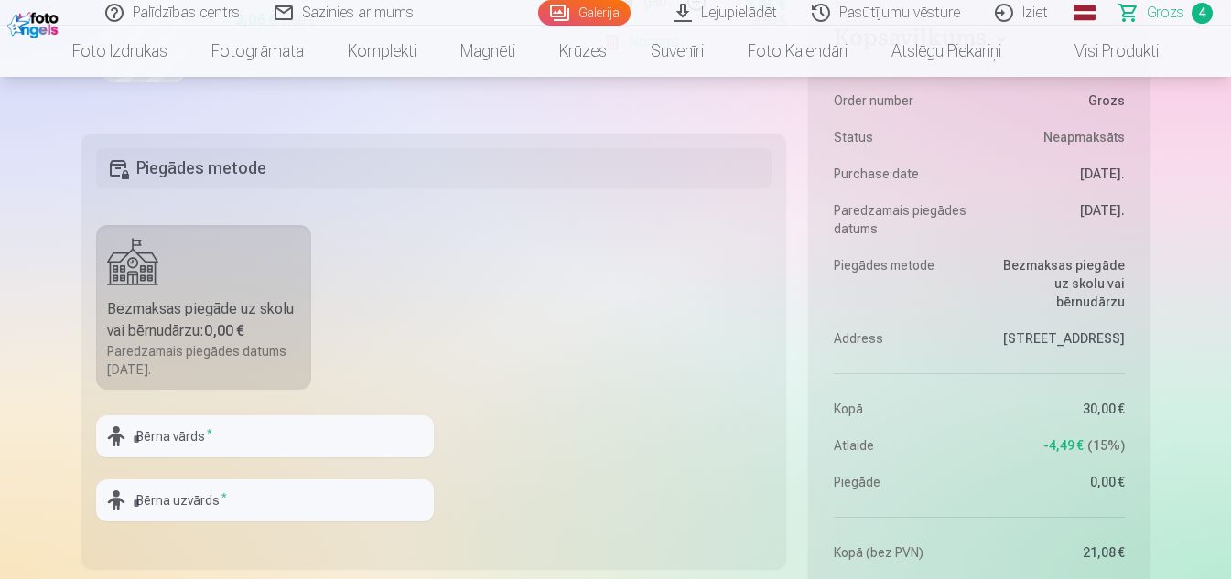
scroll to position [1157, 0]
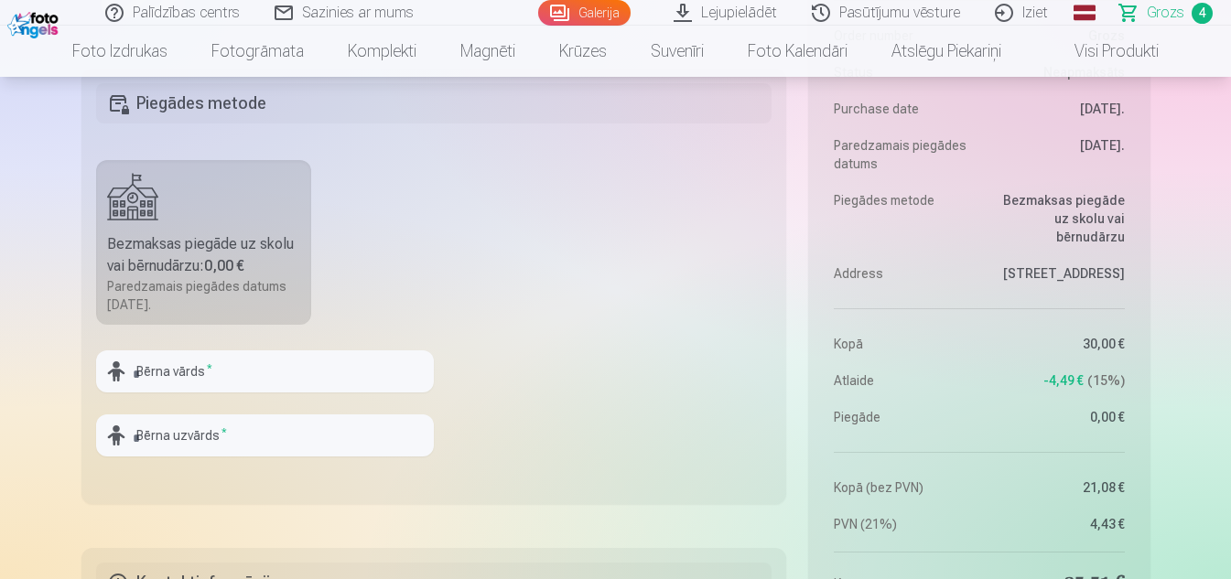
type input "**********"
click at [399, 375] on input "text" at bounding box center [265, 371] width 338 height 42
type input "********"
click at [371, 442] on input "text" at bounding box center [265, 435] width 338 height 42
type input "*****"
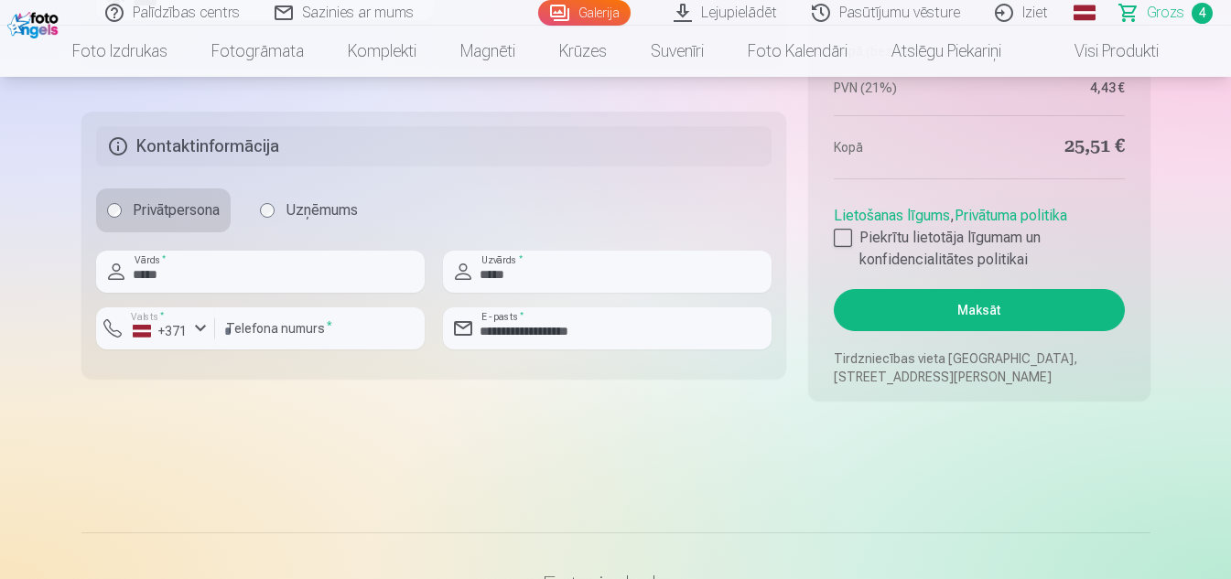
scroll to position [1568, 0]
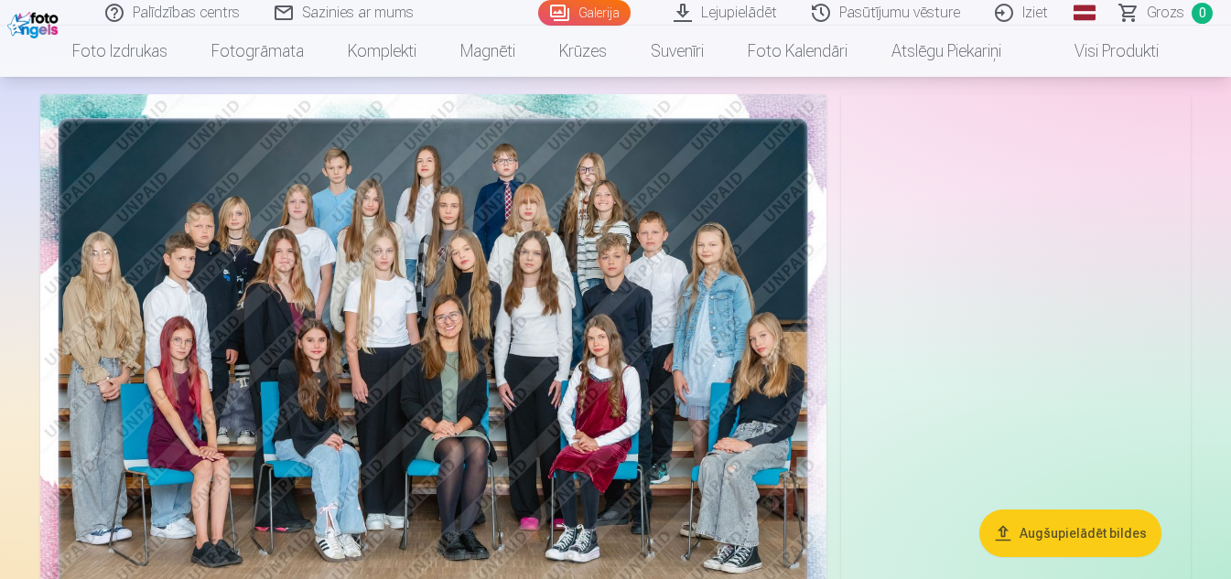
scroll to position [110, 0]
